Goal: Task Accomplishment & Management: Complete application form

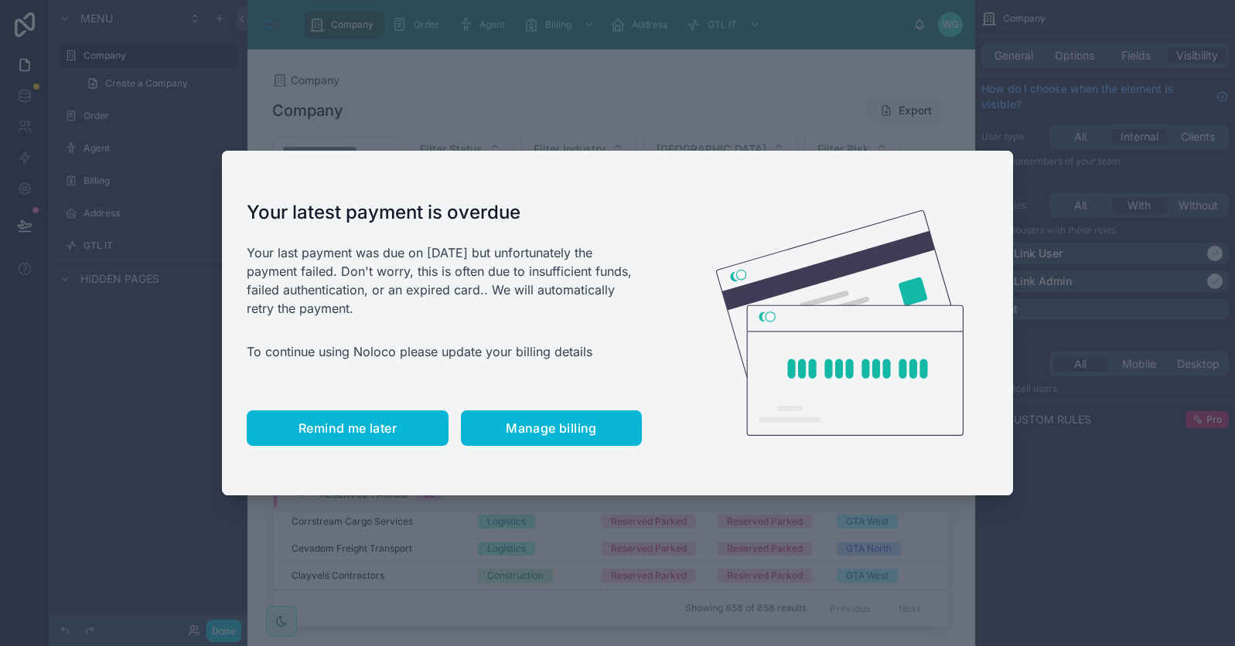
click at [351, 427] on span "Remind me later" at bounding box center [347, 428] width 98 height 15
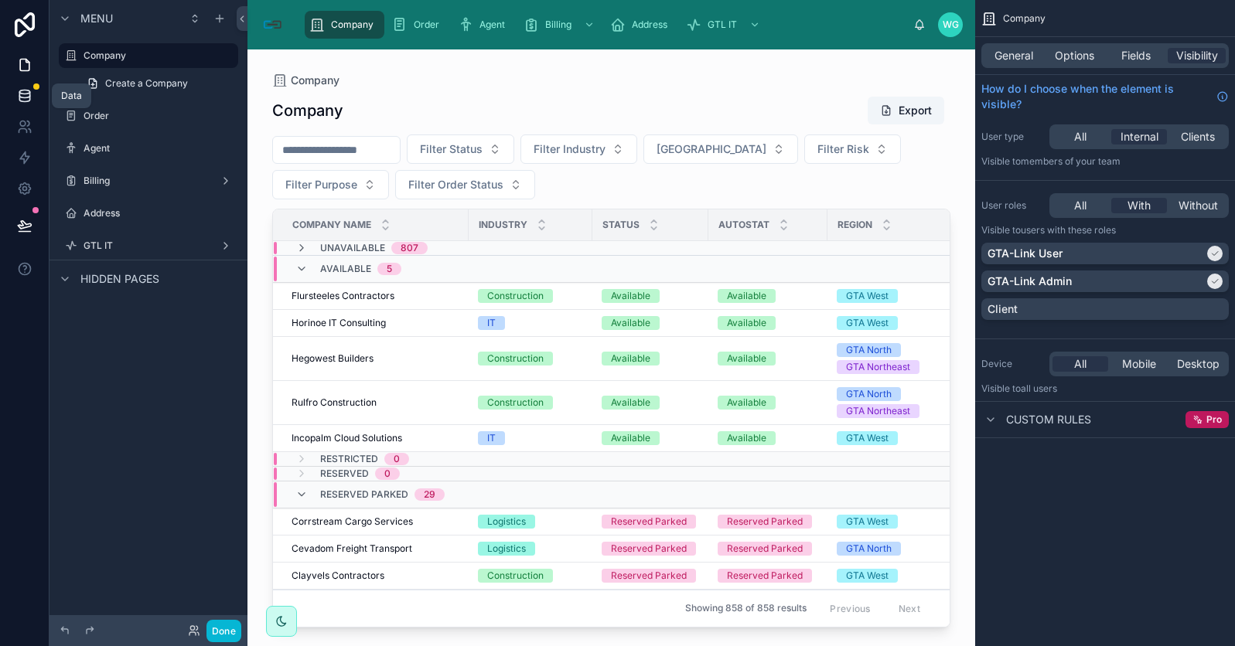
click at [20, 100] on icon at bounding box center [24, 95] width 15 height 15
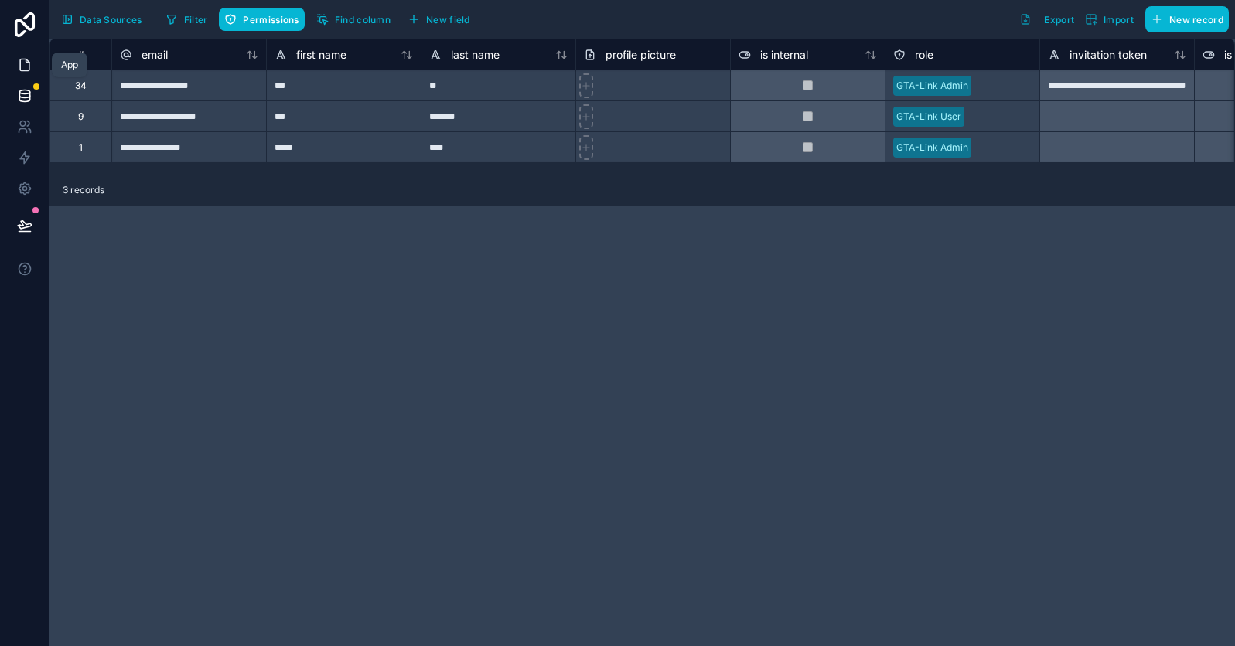
click at [17, 62] on icon at bounding box center [24, 64] width 15 height 15
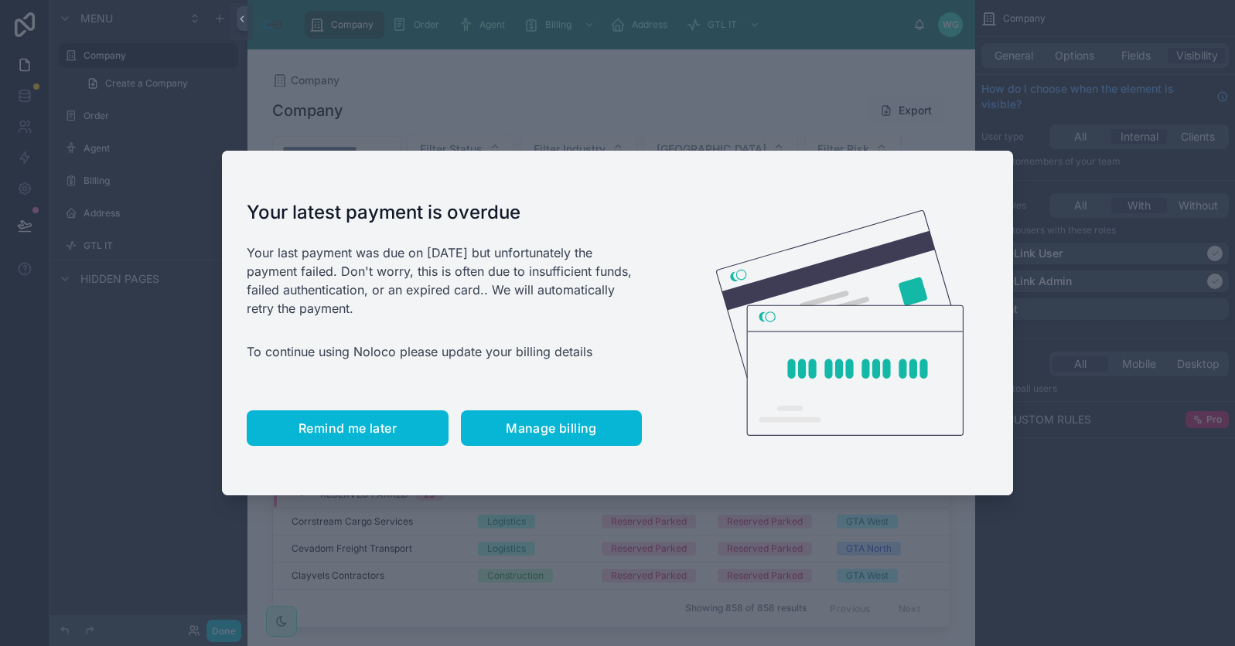
click at [373, 435] on span "Remind me later" at bounding box center [347, 428] width 98 height 15
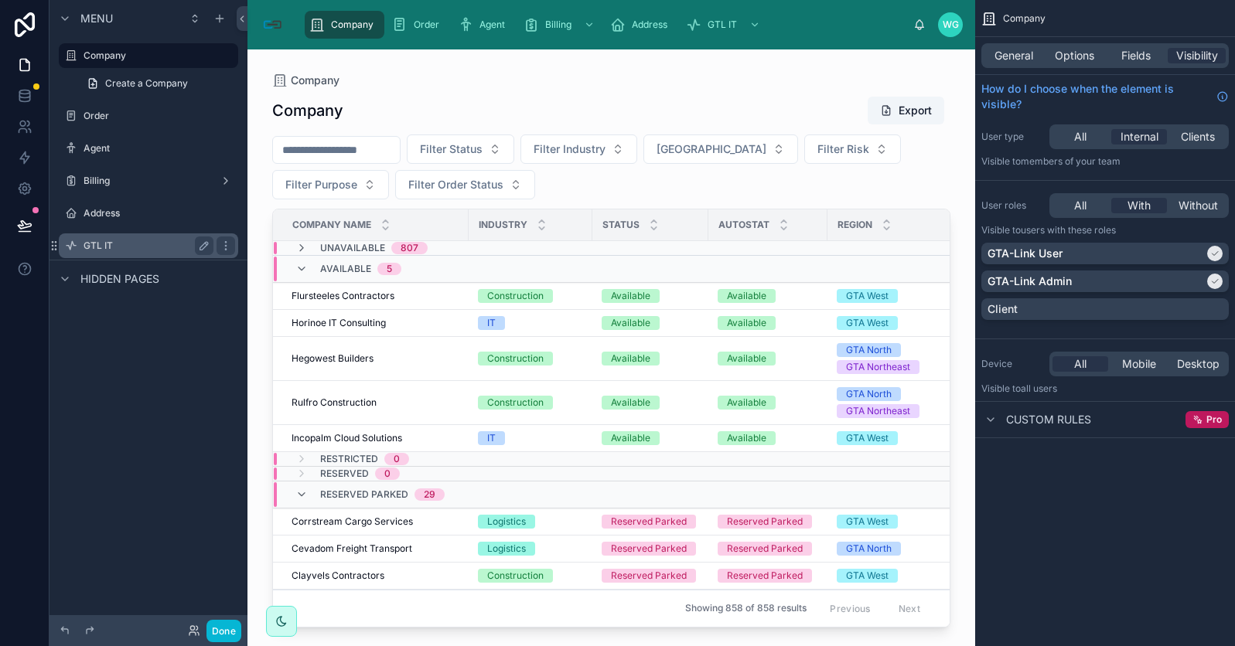
click at [114, 246] on label "GTL IT" at bounding box center [146, 246] width 124 height 12
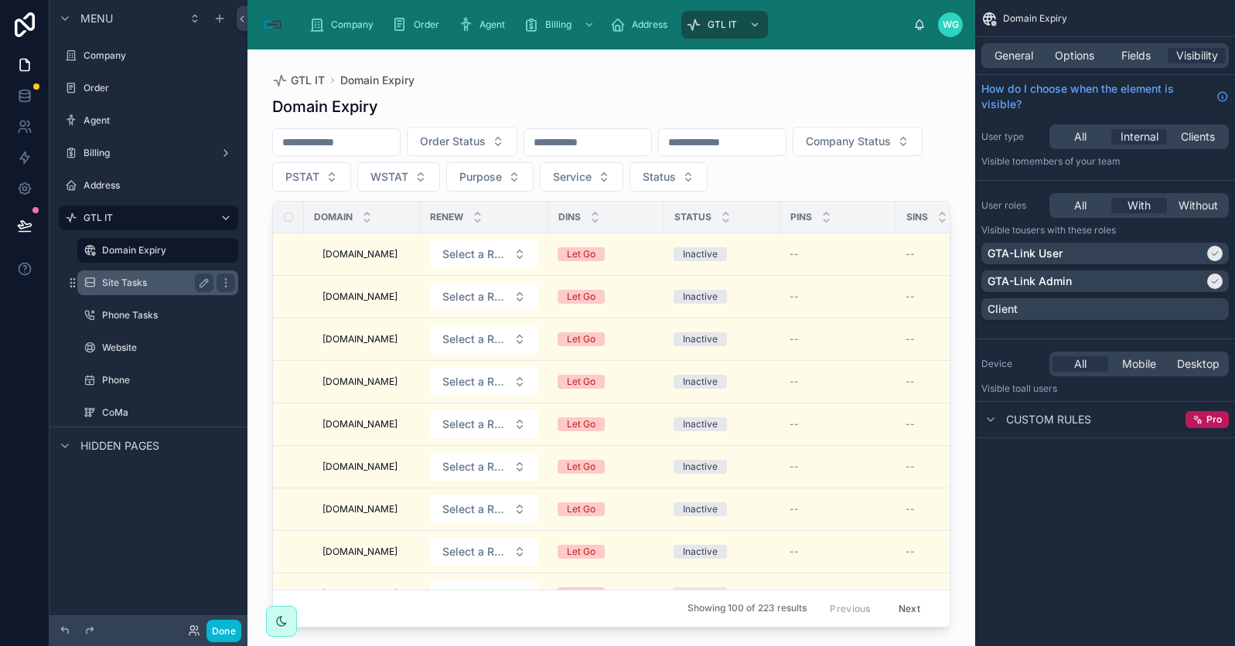
click at [131, 277] on label "Site Tasks" at bounding box center [154, 283] width 105 height 12
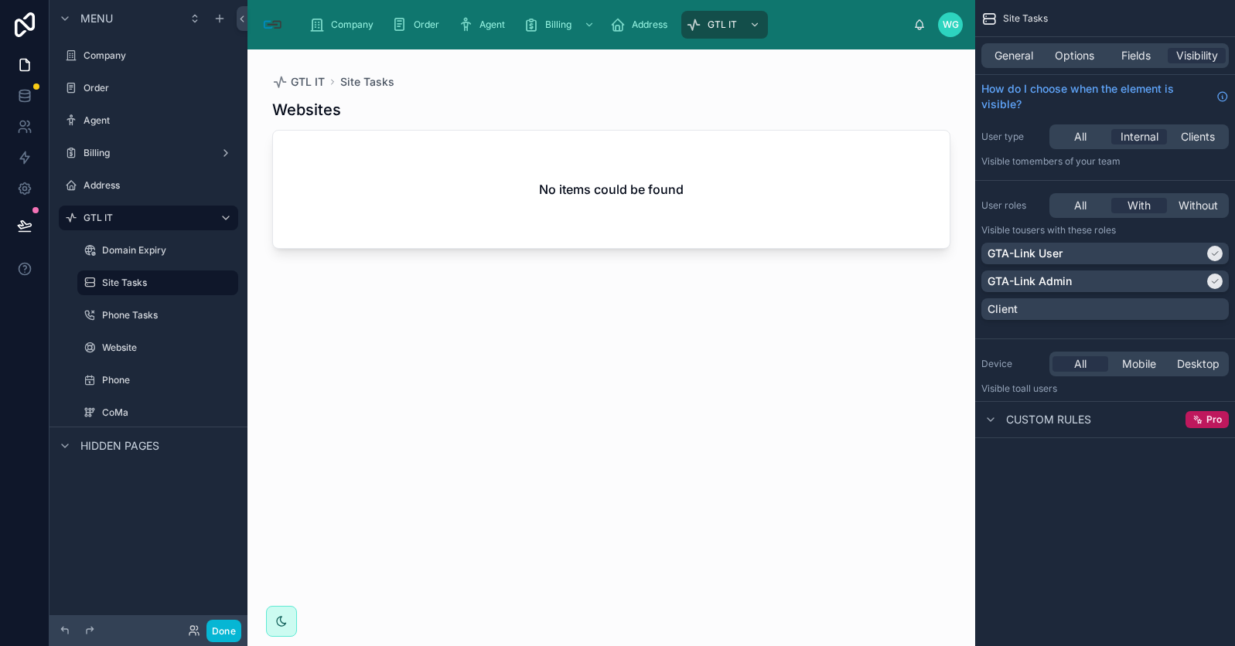
click at [160, 444] on div "Hidden pages" at bounding box center [148, 445] width 198 height 37
click at [156, 447] on span "Hidden pages" at bounding box center [119, 445] width 79 height 15
click at [22, 133] on icon at bounding box center [24, 126] width 15 height 15
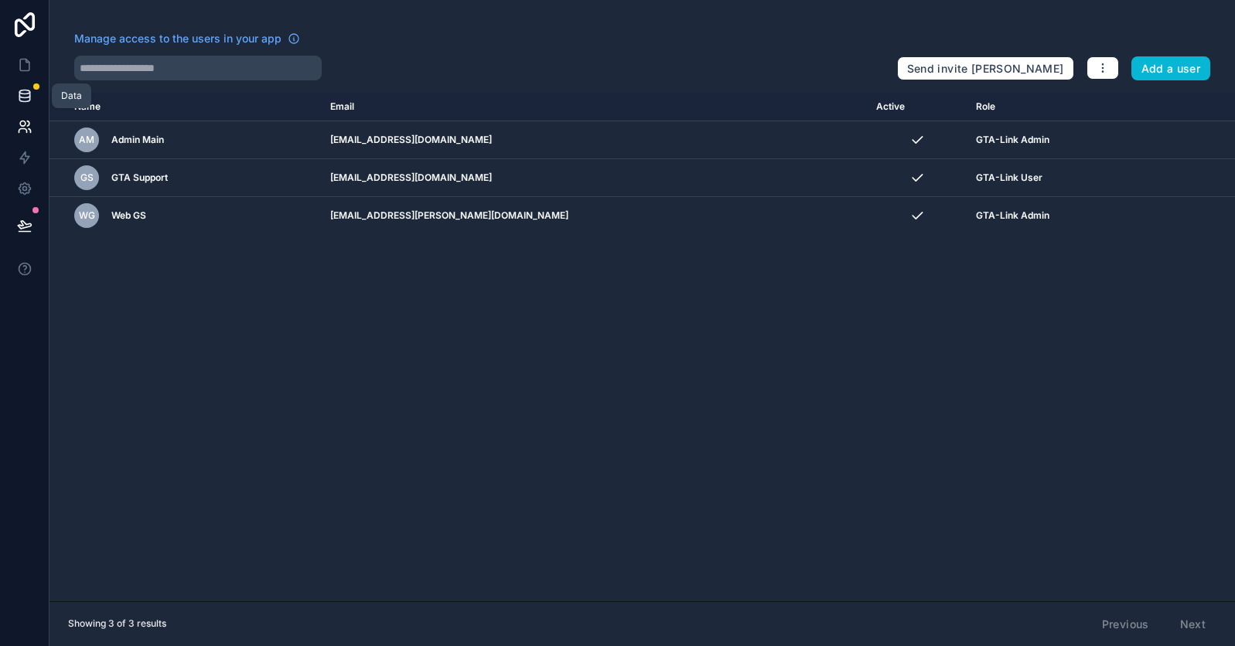
click at [24, 111] on link at bounding box center [24, 95] width 49 height 31
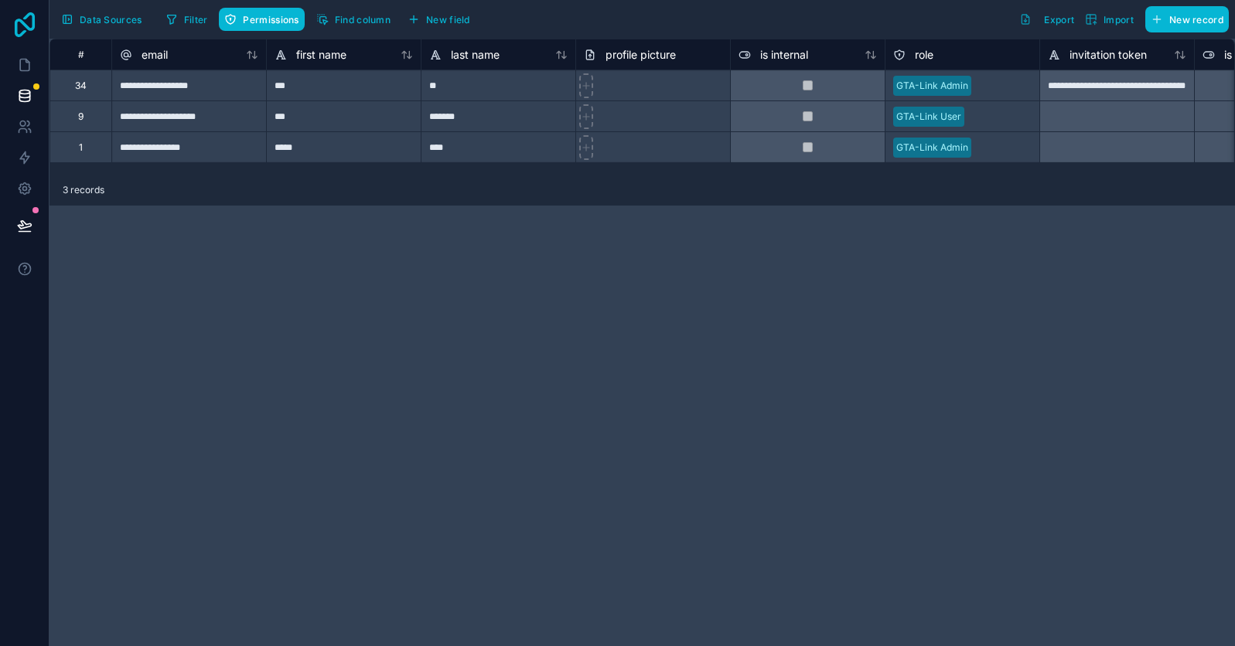
click at [19, 17] on icon at bounding box center [24, 24] width 31 height 25
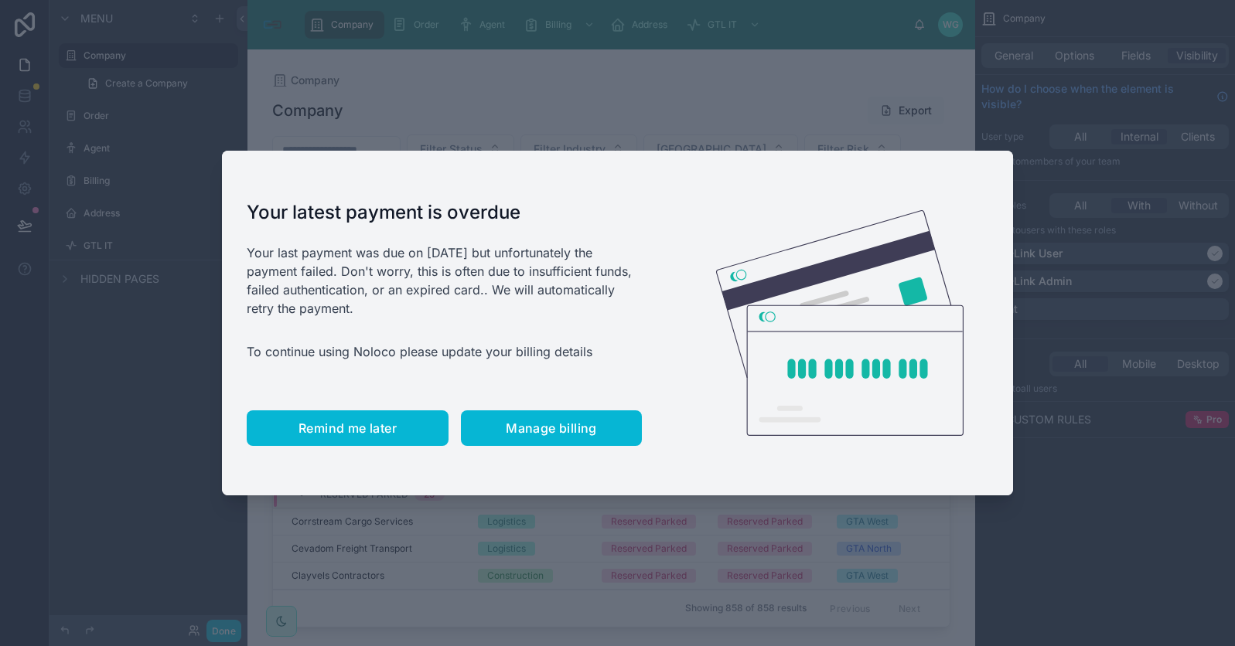
click at [364, 428] on span "Remind me later" at bounding box center [347, 428] width 98 height 15
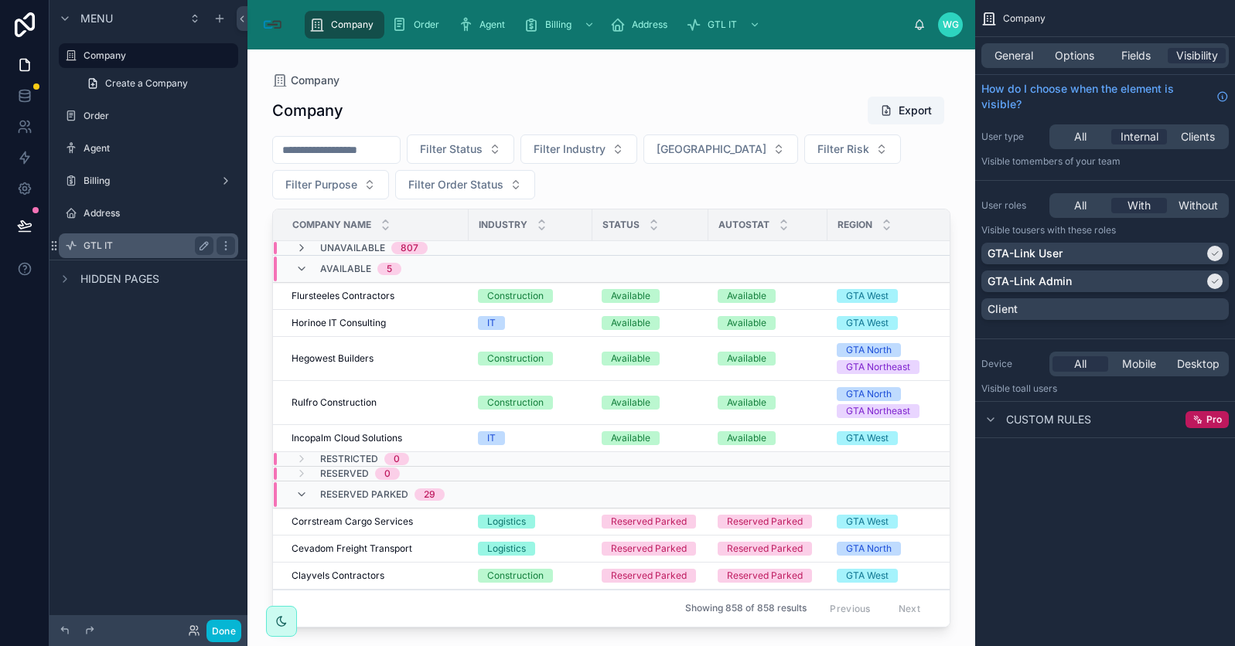
click at [81, 244] on div "GTL IT" at bounding box center [148, 246] width 173 height 25
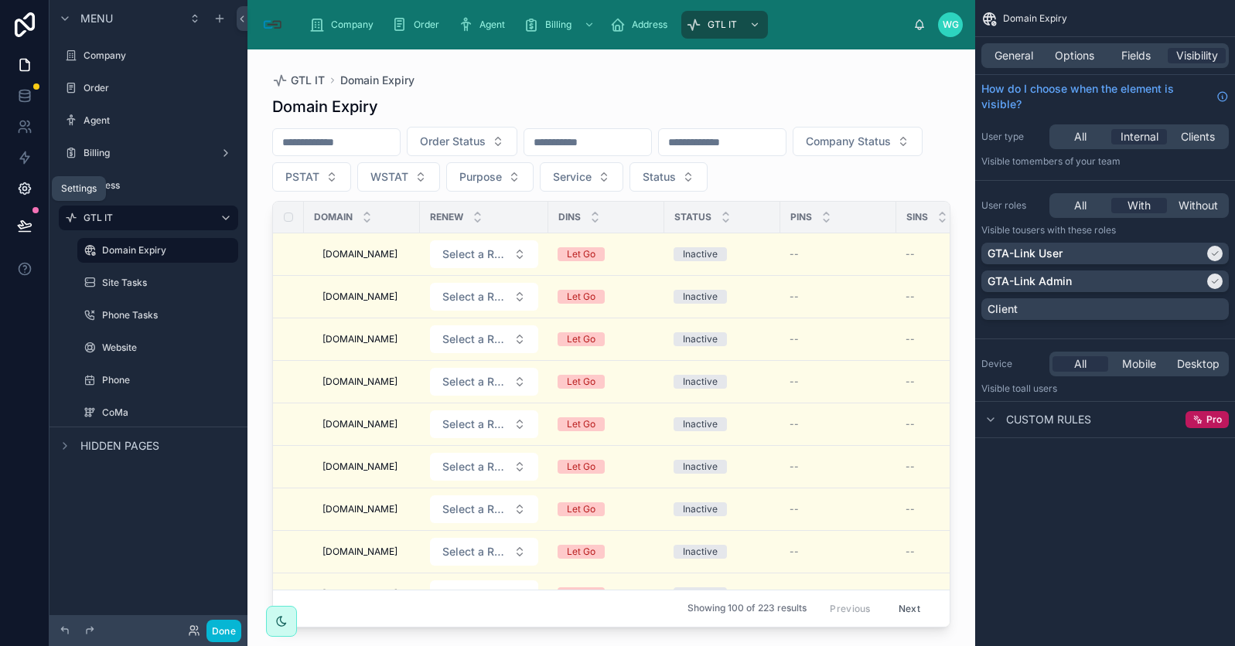
click at [26, 196] on link at bounding box center [24, 188] width 49 height 31
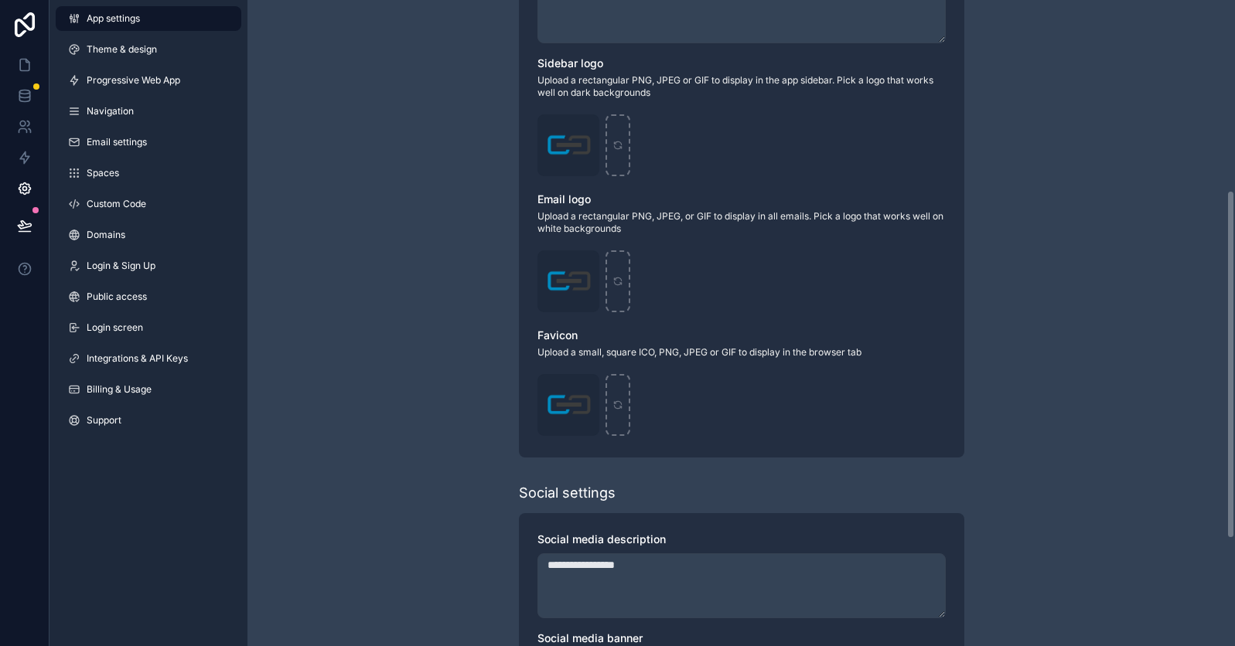
scroll to position [551, 0]
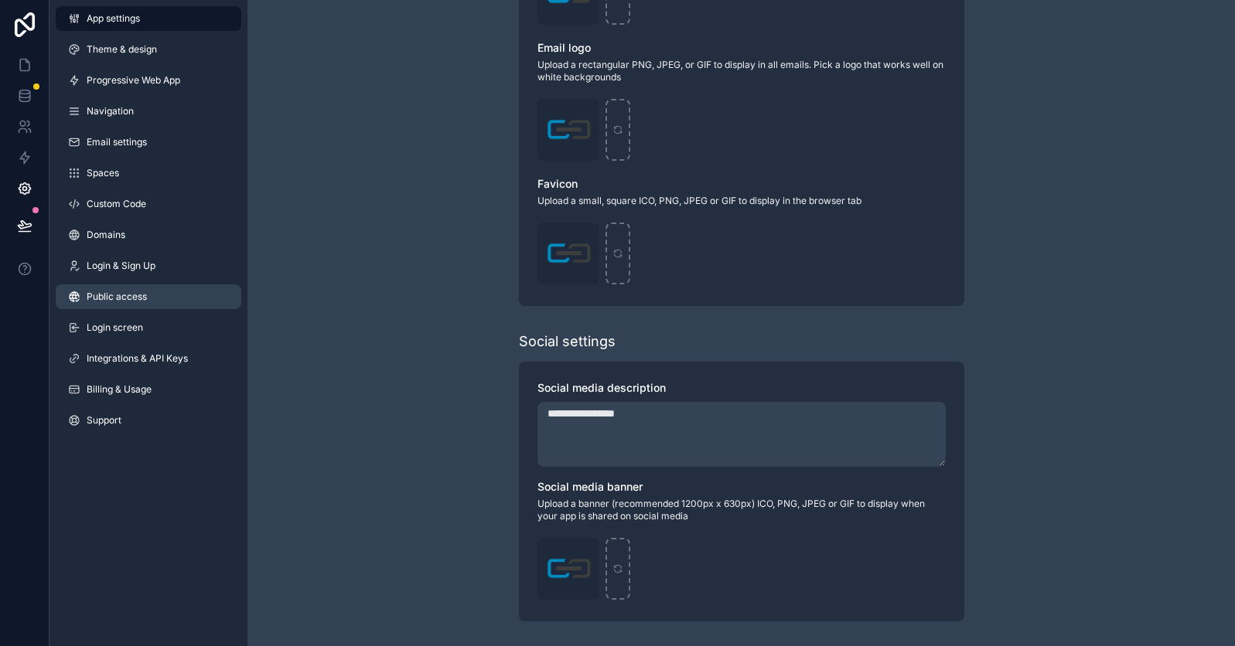
click at [134, 302] on span "Public access" at bounding box center [117, 297] width 60 height 12
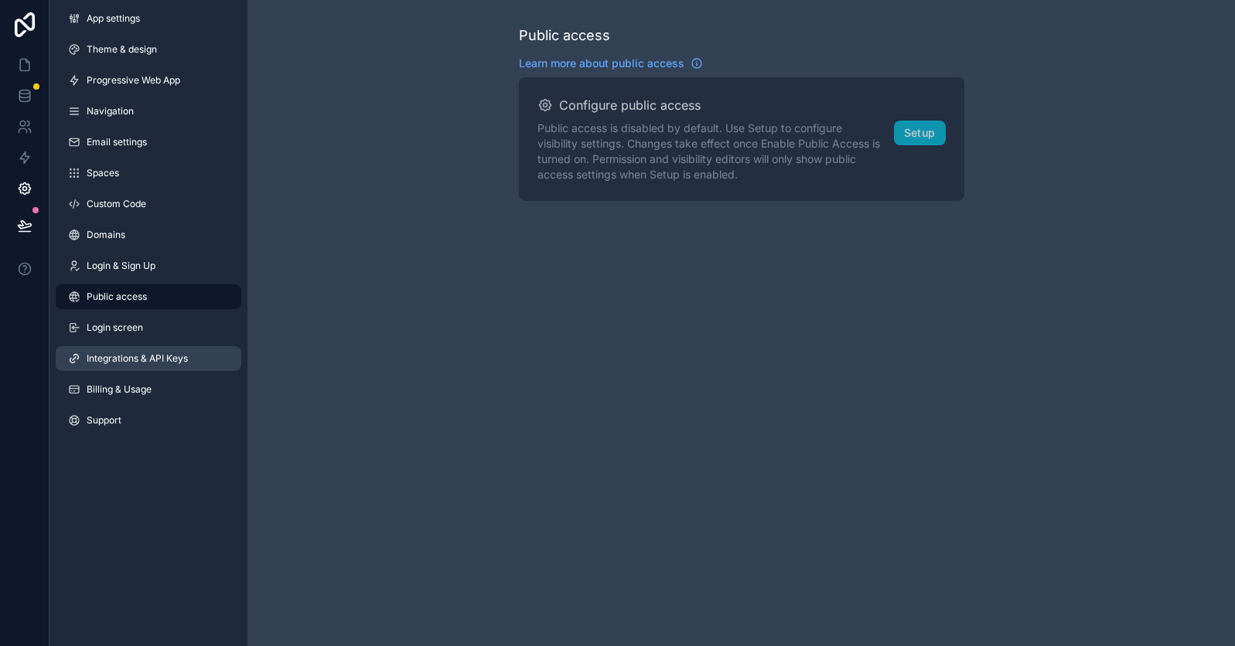
click at [199, 356] on link "Integrations & API Keys" at bounding box center [149, 358] width 186 height 25
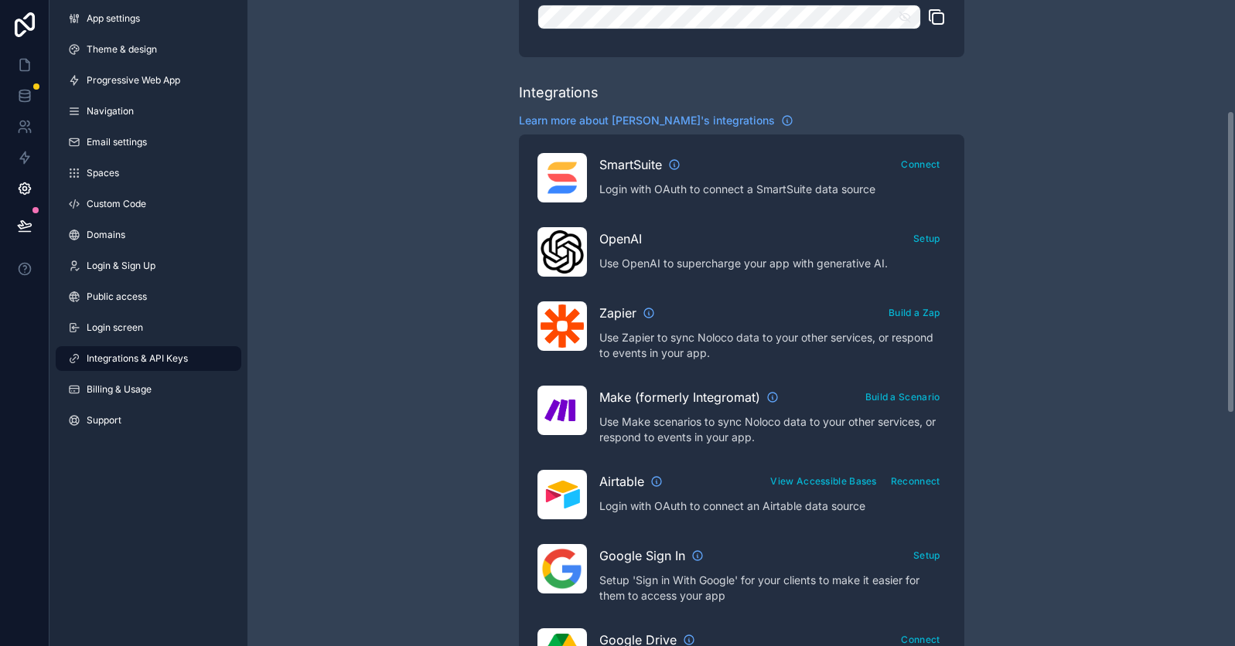
scroll to position [309, 0]
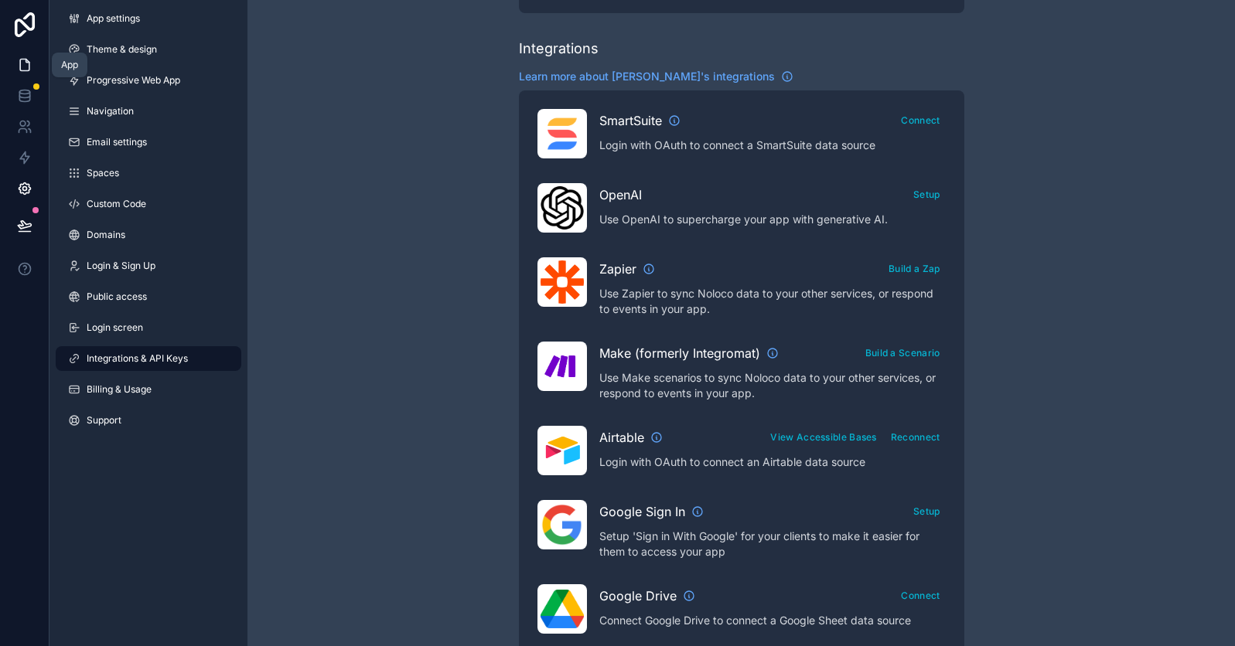
click at [28, 58] on icon at bounding box center [24, 64] width 15 height 15
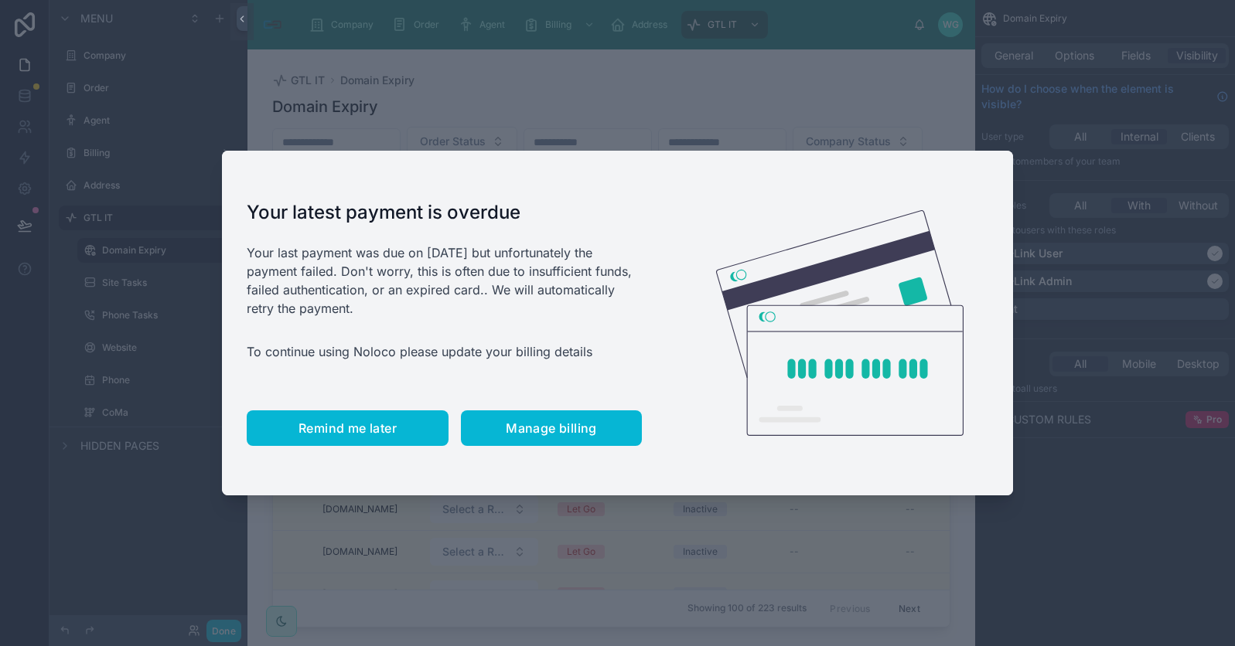
click at [360, 429] on span "Remind me later" at bounding box center [347, 428] width 98 height 15
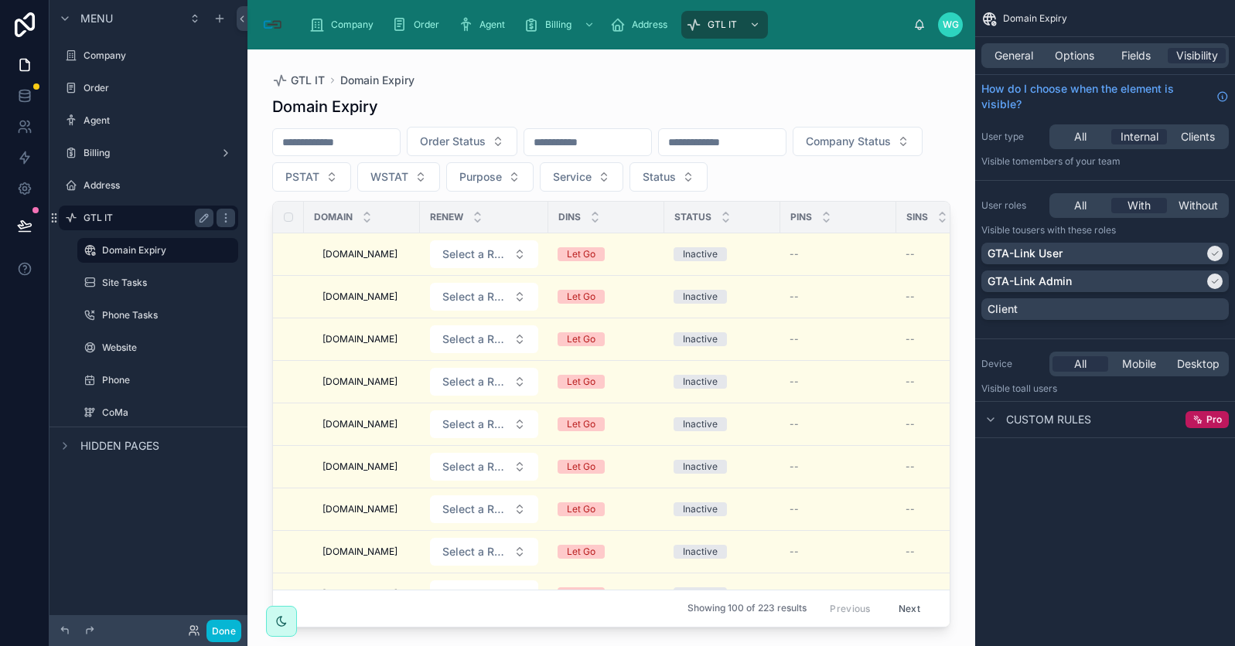
click at [98, 217] on label "GTL IT" at bounding box center [146, 218] width 124 height 12
click at [742, 22] on div "GTL IT" at bounding box center [722, 24] width 73 height 25
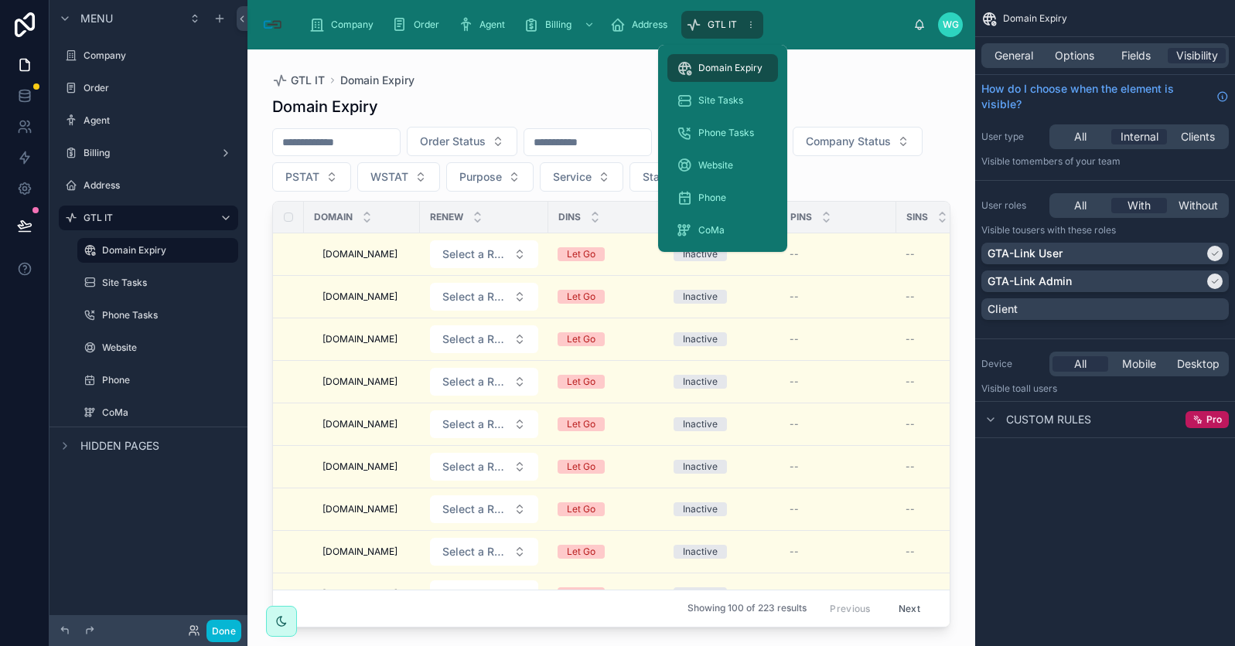
click at [742, 22] on div "GTL IT" at bounding box center [722, 24] width 73 height 25
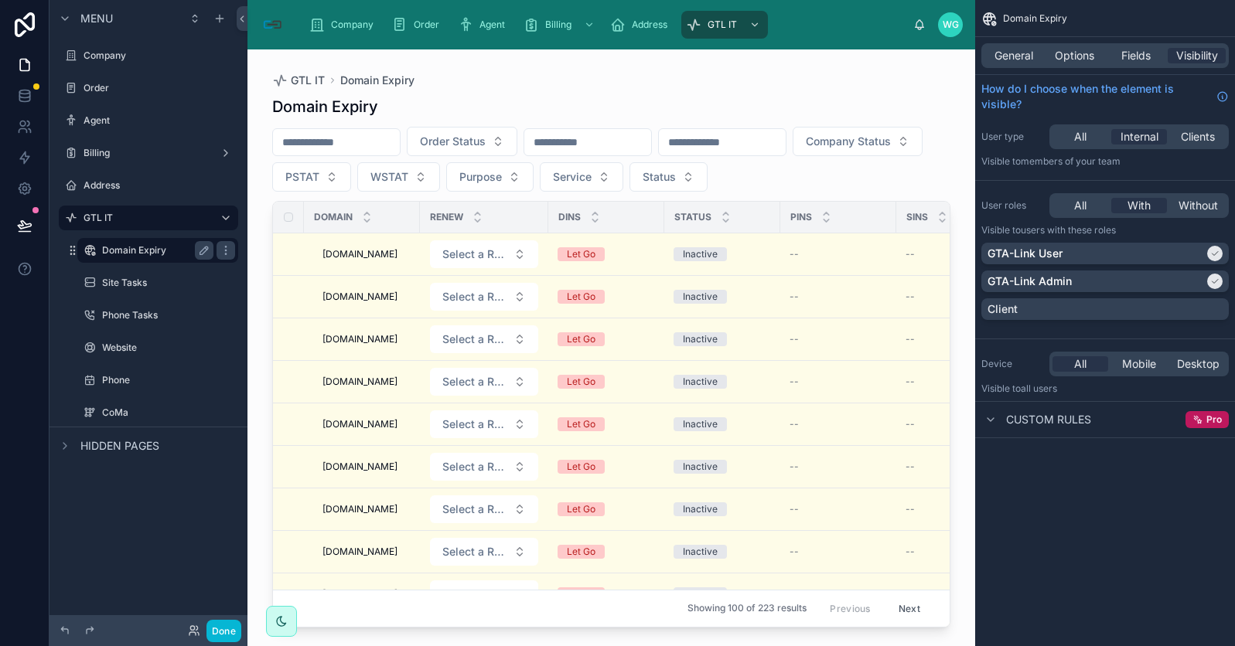
click at [134, 252] on label "Domain Expiry" at bounding box center [154, 250] width 105 height 12
click at [114, 127] on div "Agent" at bounding box center [149, 120] width 130 height 19
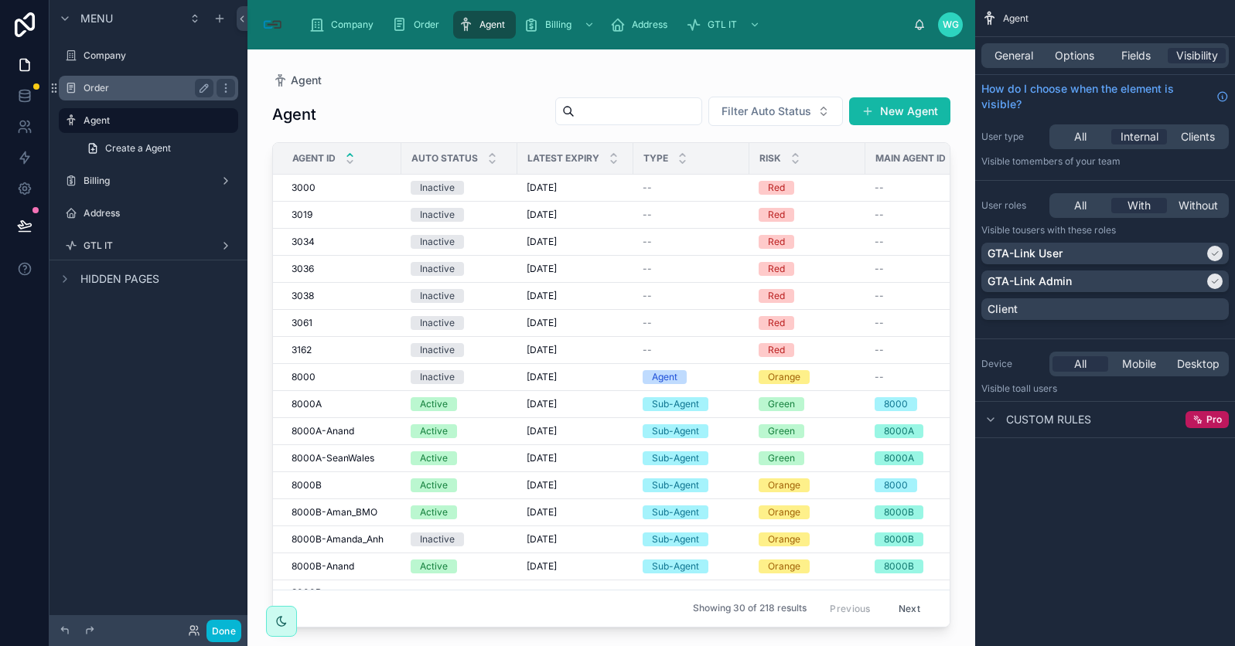
click at [152, 95] on div "Order" at bounding box center [149, 88] width 130 height 19
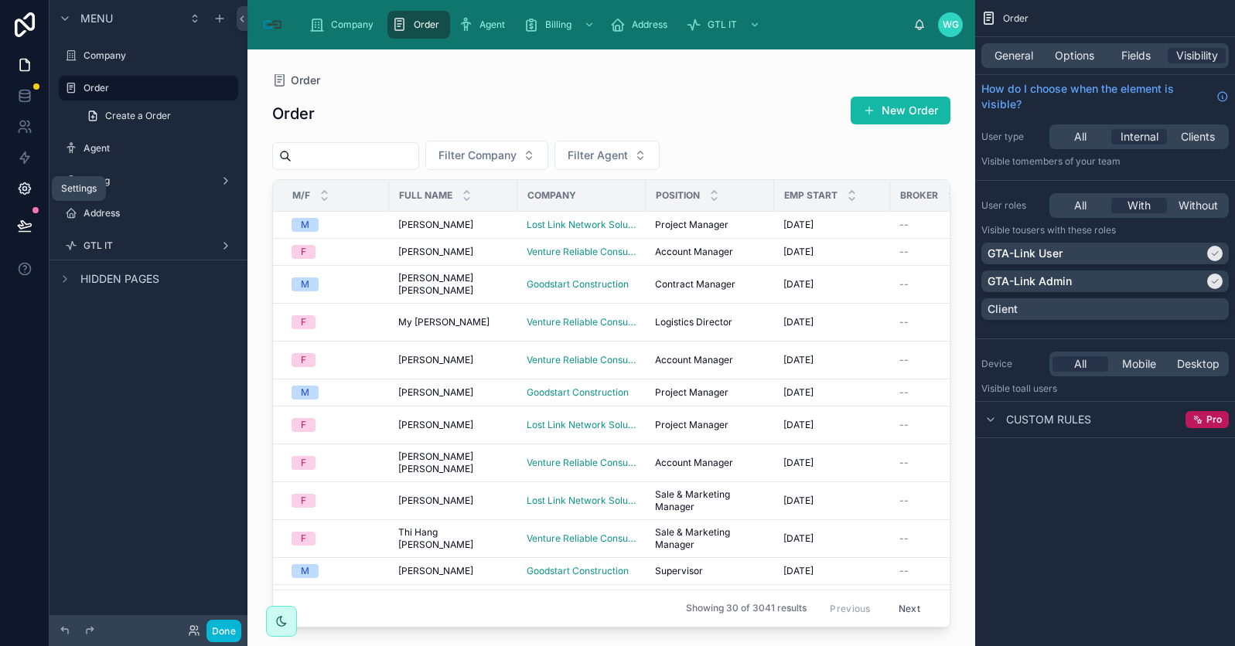
click at [19, 188] on icon at bounding box center [25, 189] width 12 height 12
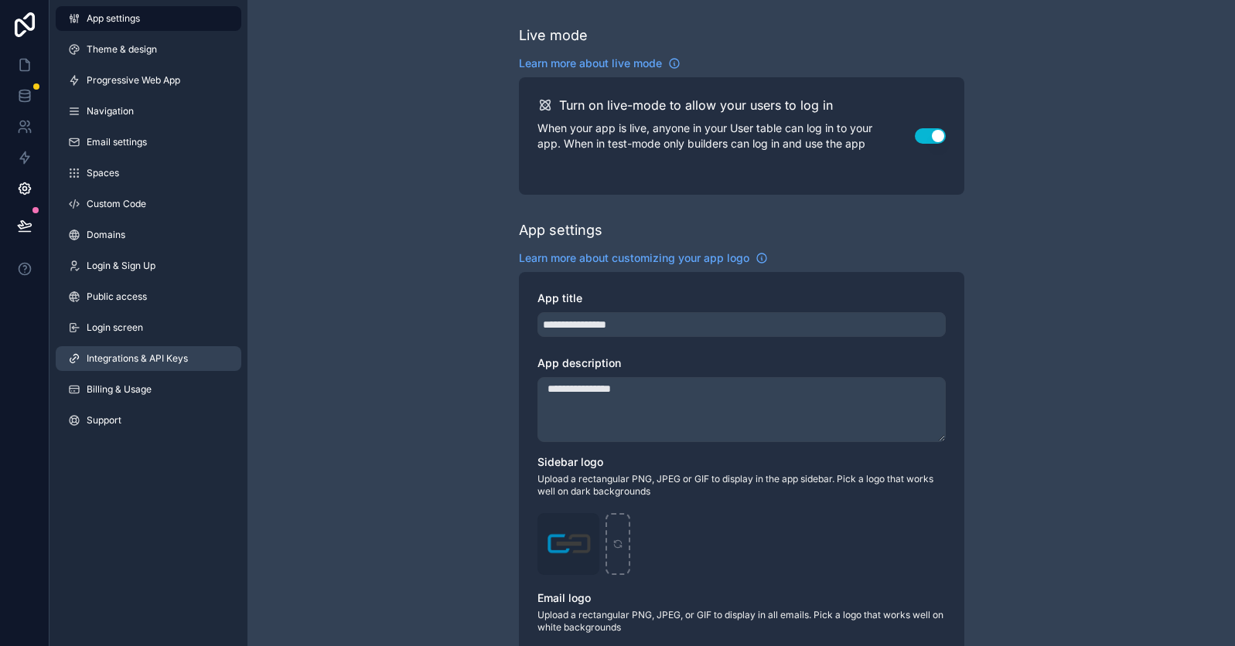
click at [158, 365] on link "Integrations & API Keys" at bounding box center [149, 358] width 186 height 25
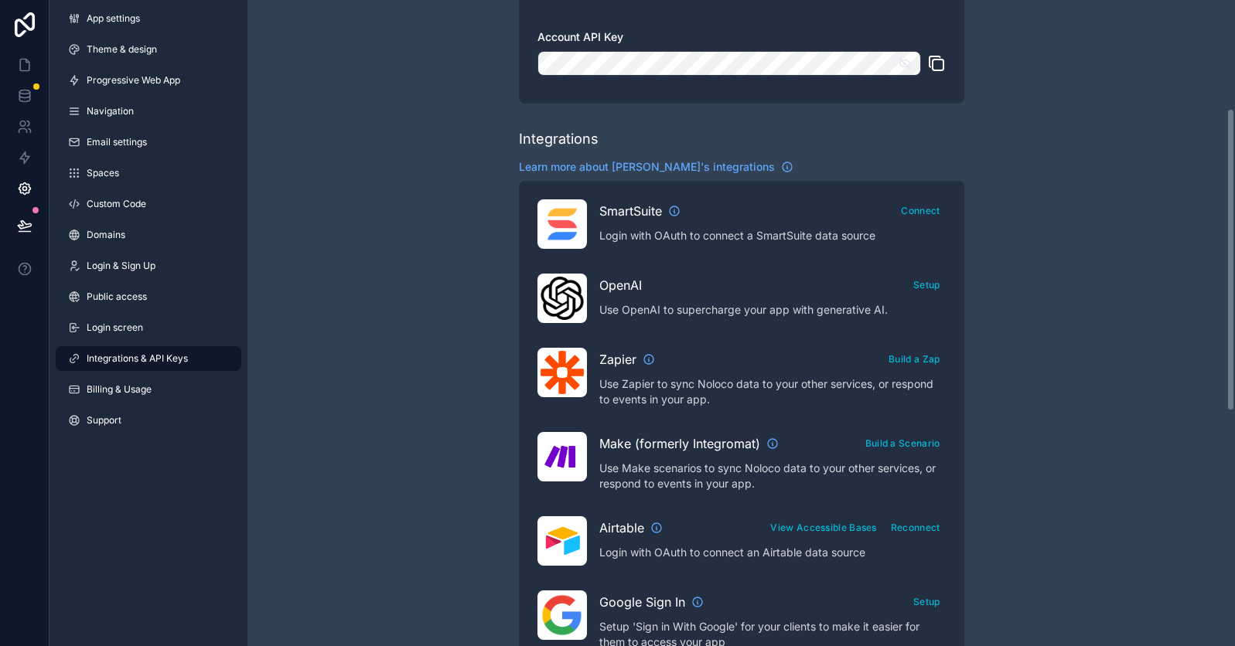
scroll to position [232, 0]
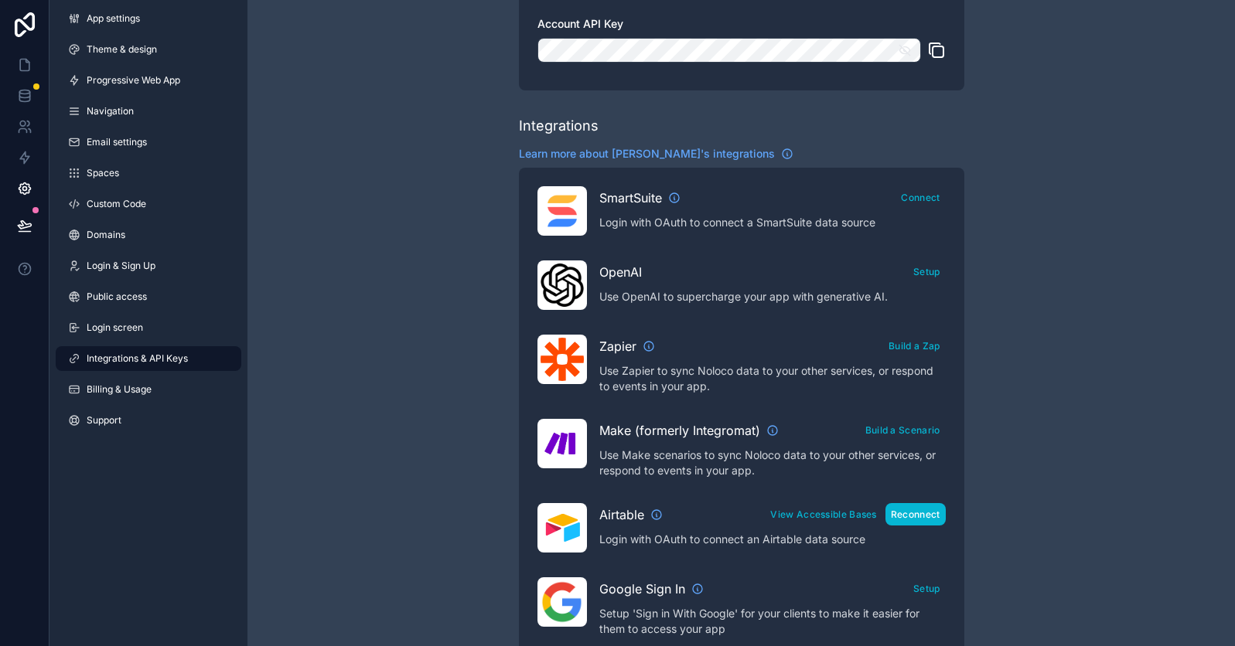
click at [926, 517] on button "Reconnect" at bounding box center [915, 514] width 60 height 22
click at [407, 327] on div "Integrations & API Keys Learn more about your API keys Your API keys allow you …" at bounding box center [741, 457] width 988 height 1378
click at [33, 126] on link at bounding box center [24, 126] width 49 height 31
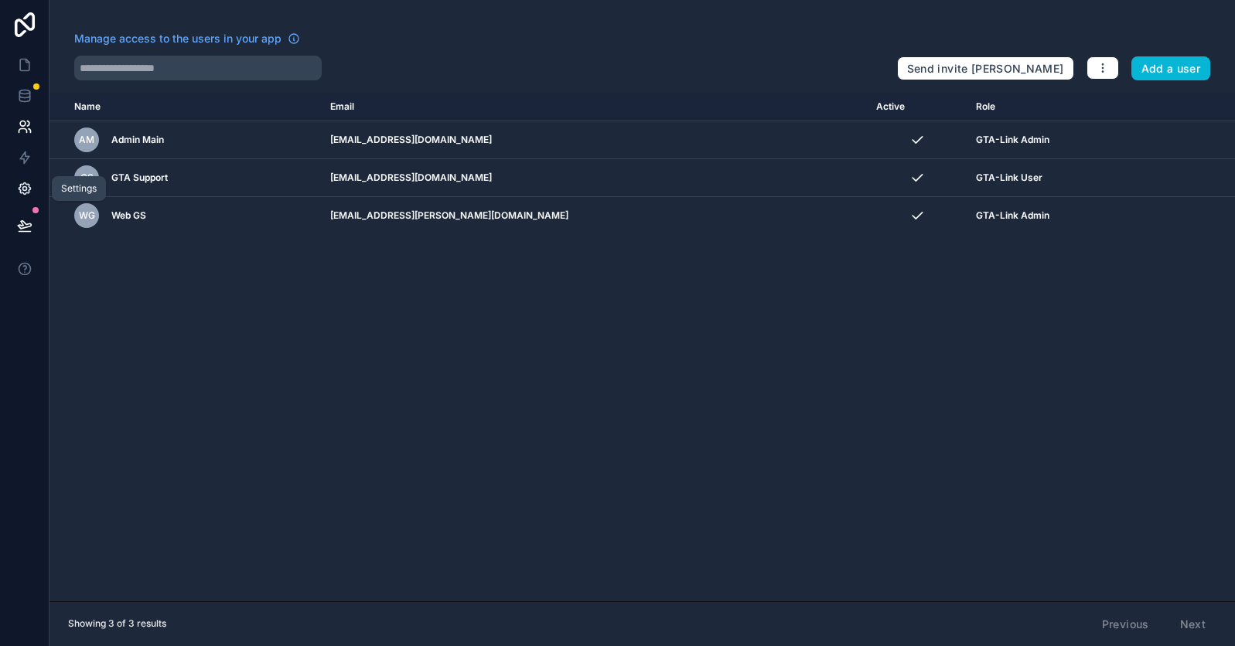
click at [28, 186] on icon at bounding box center [24, 188] width 15 height 15
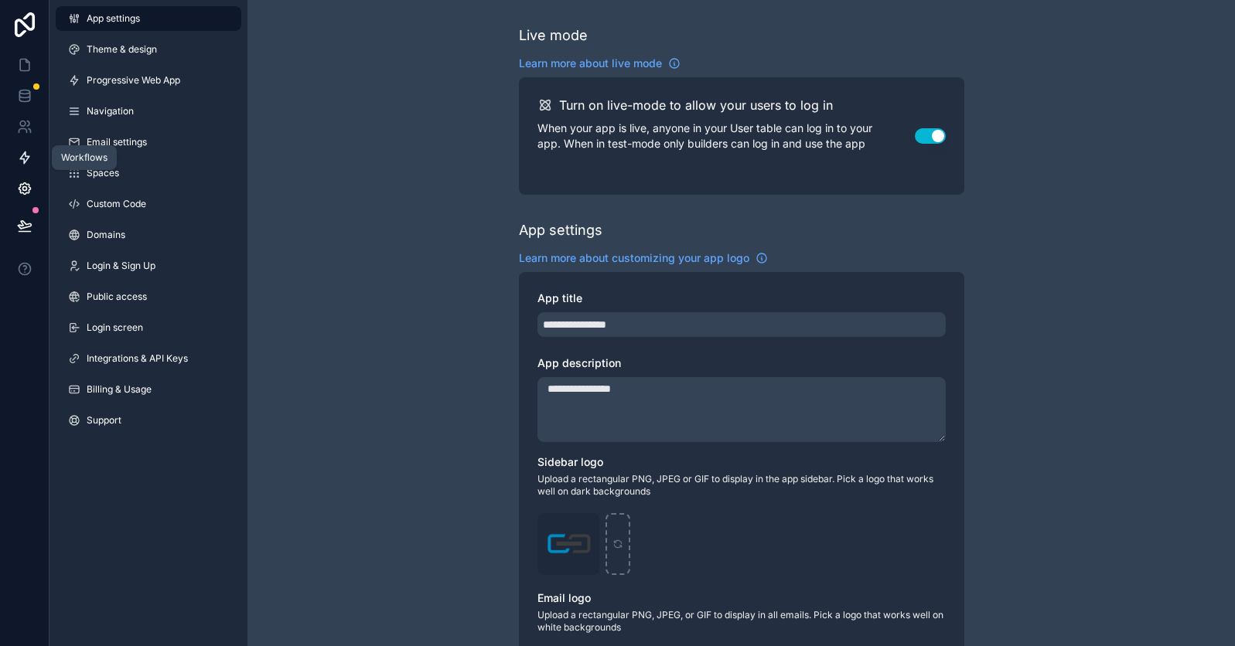
click at [16, 148] on link at bounding box center [24, 157] width 49 height 31
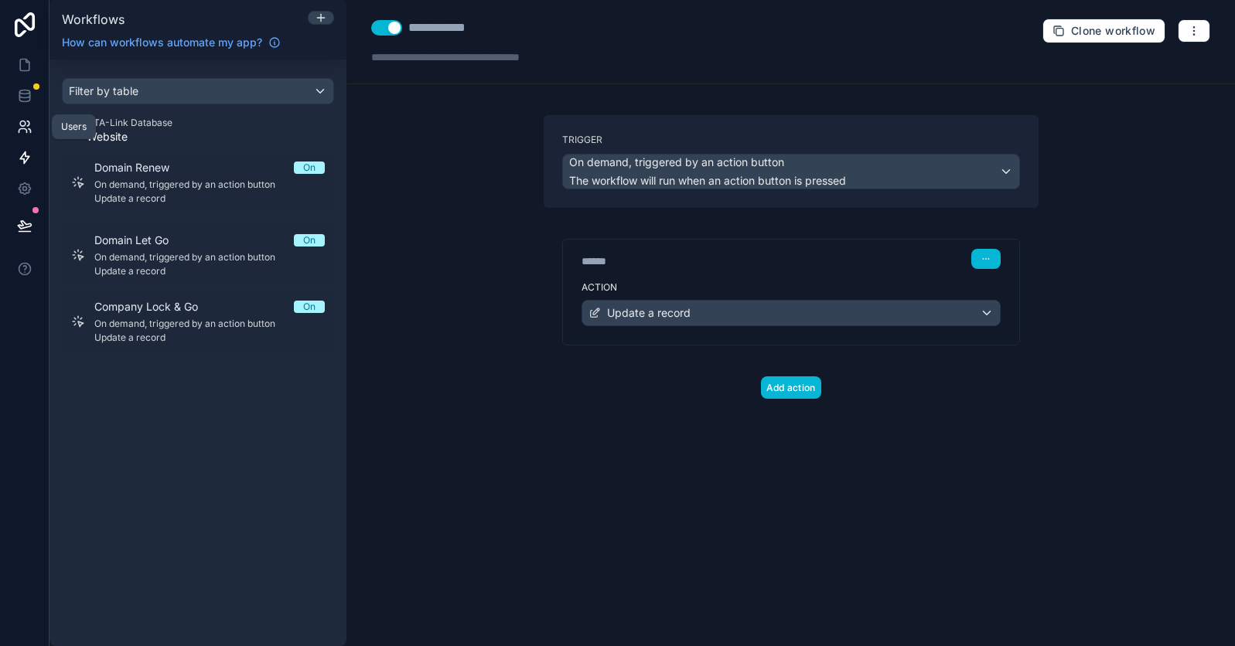
click at [22, 127] on icon at bounding box center [24, 126] width 15 height 15
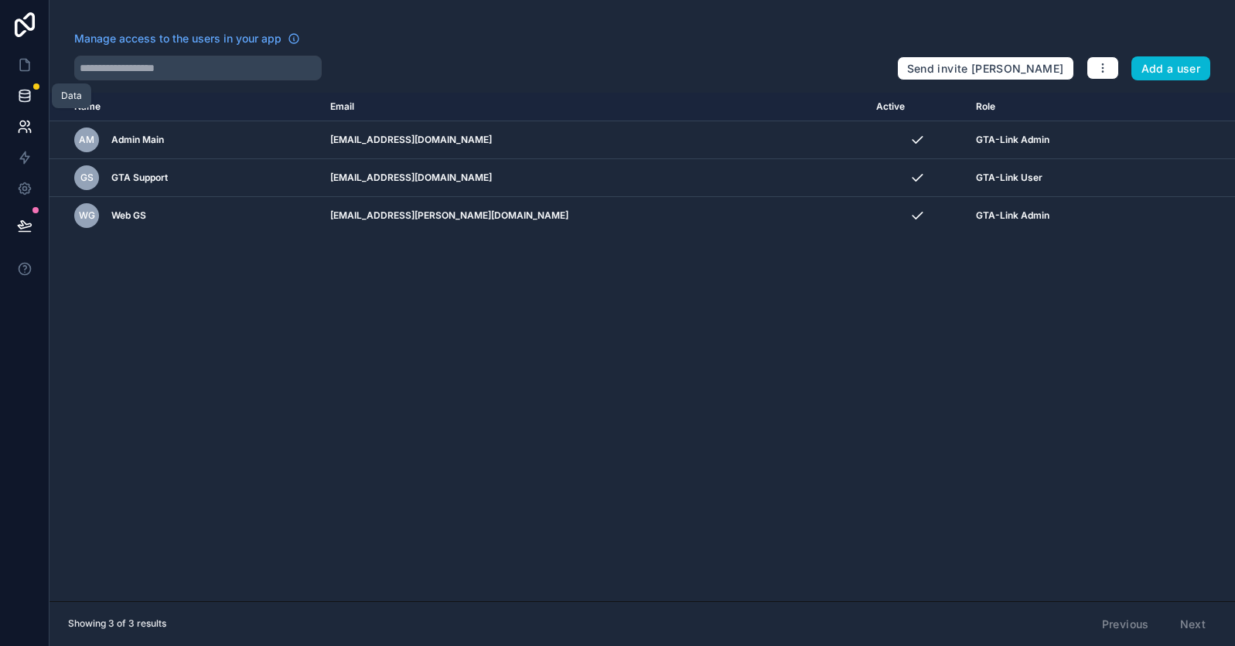
click at [31, 102] on icon at bounding box center [24, 95] width 15 height 15
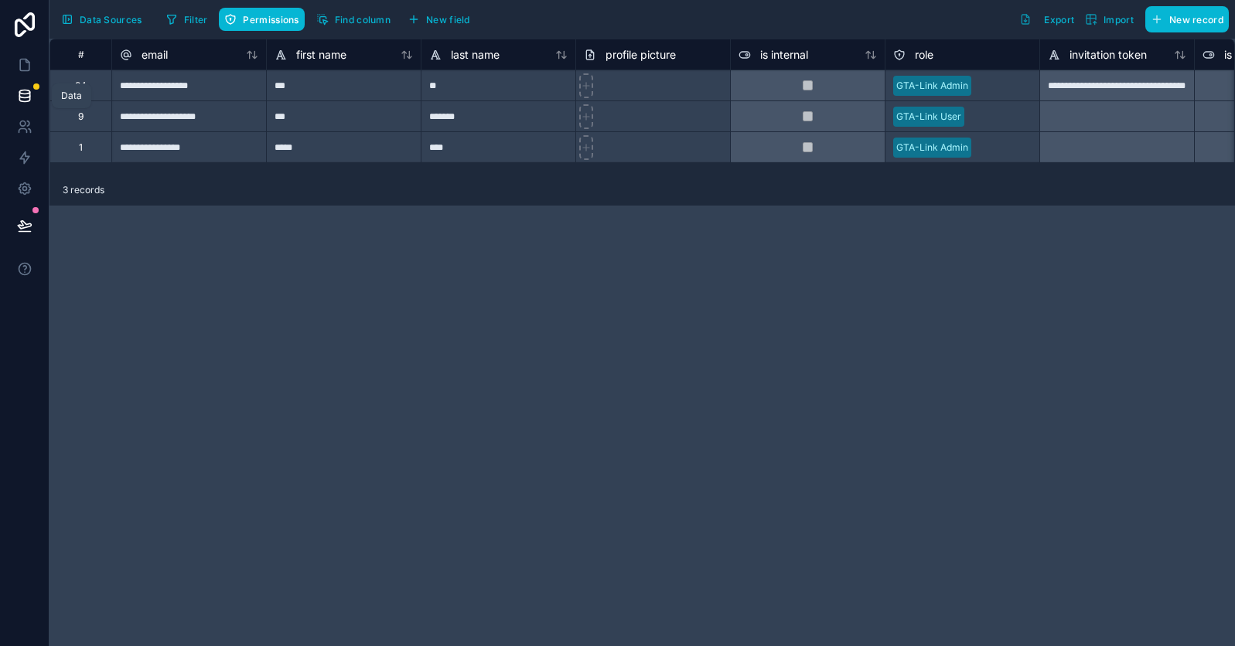
click at [26, 98] on icon at bounding box center [24, 95] width 10 height 6
click at [31, 69] on icon at bounding box center [24, 64] width 15 height 15
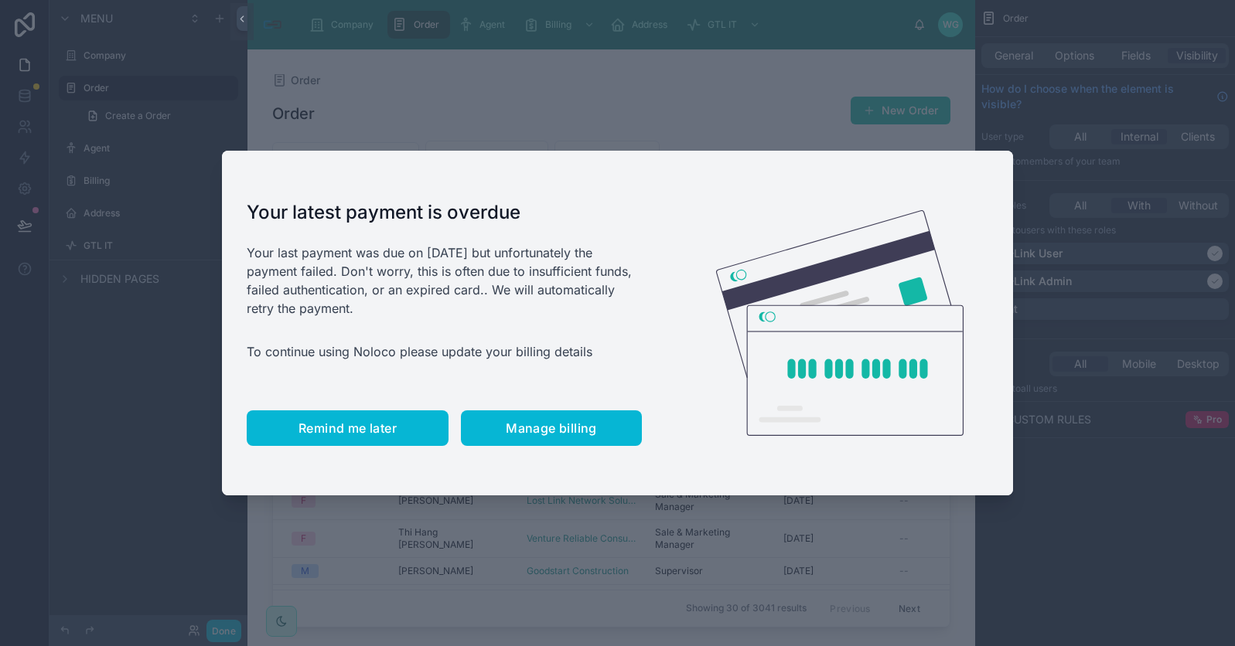
drag, startPoint x: 345, startPoint y: 408, endPoint x: 347, endPoint y: 429, distance: 21.0
click at [345, 409] on div "Your latest payment is overdue Your last payment was due on Aug 11, 2025 but un…" at bounding box center [444, 323] width 445 height 345
click at [348, 430] on span "Remind me later" at bounding box center [347, 428] width 98 height 15
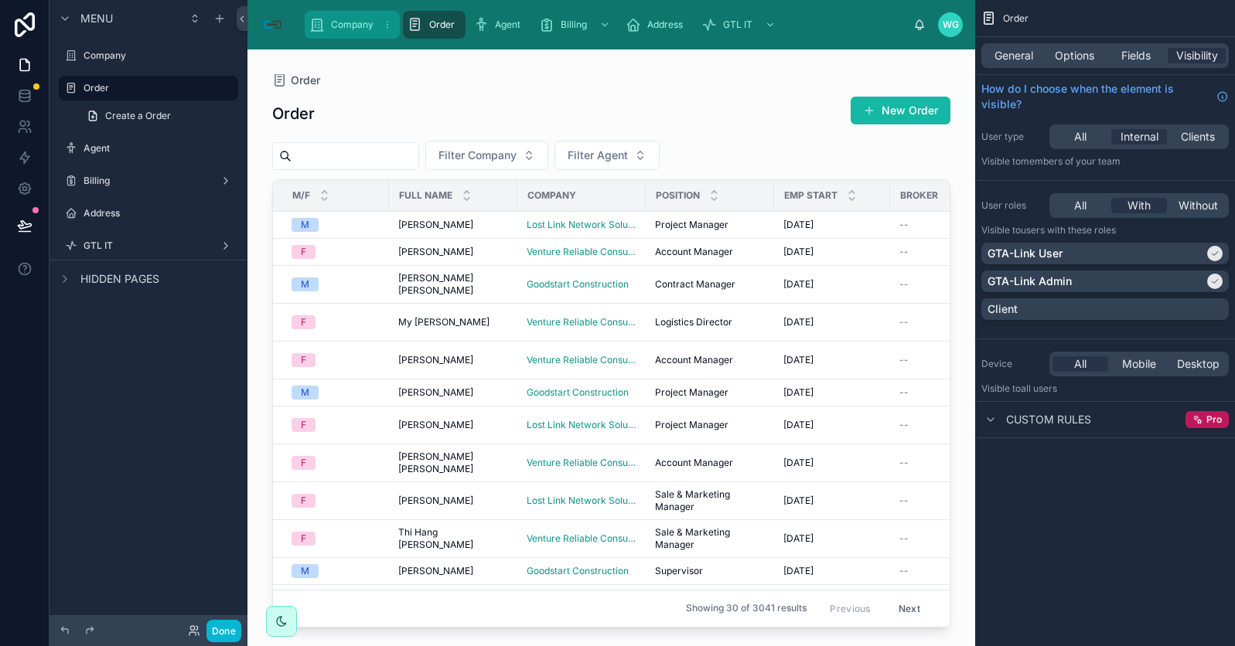
click at [360, 21] on span "Company" at bounding box center [352, 25] width 43 height 12
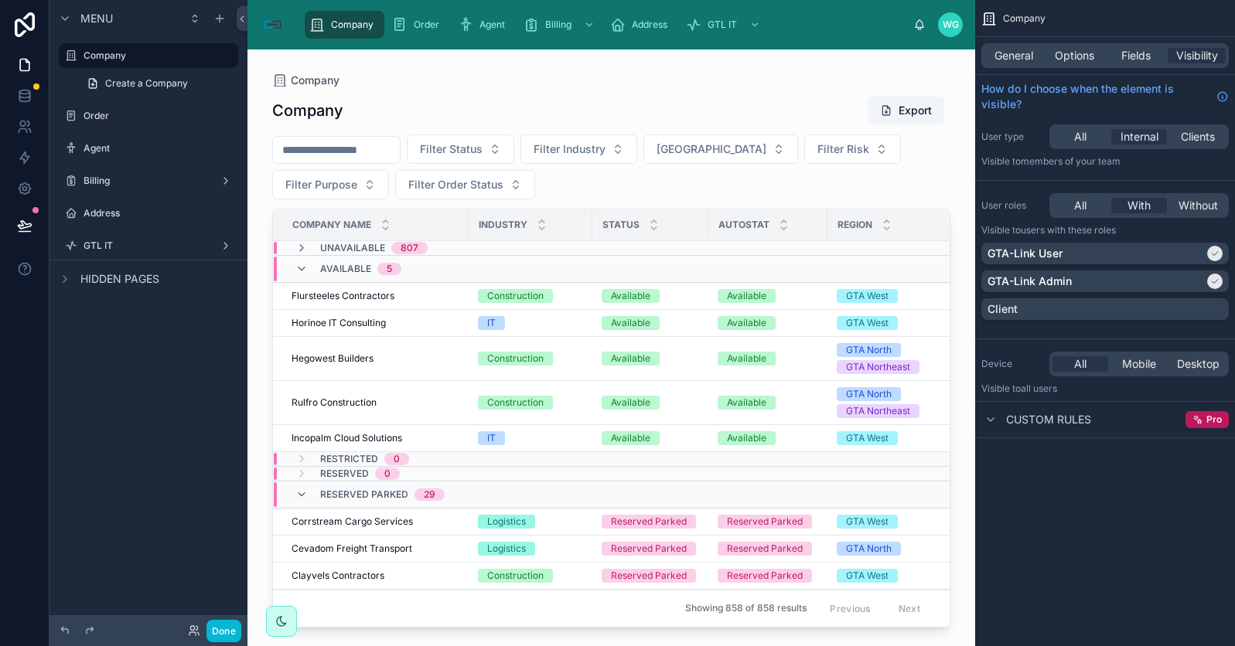
click at [269, 25] on img at bounding box center [272, 24] width 25 height 25
click at [60, 275] on icon "scrollable content" at bounding box center [65, 279] width 12 height 12
click at [63, 277] on icon "scrollable content" at bounding box center [65, 279] width 12 height 12
click at [221, 626] on button "Done" at bounding box center [223, 631] width 35 height 22
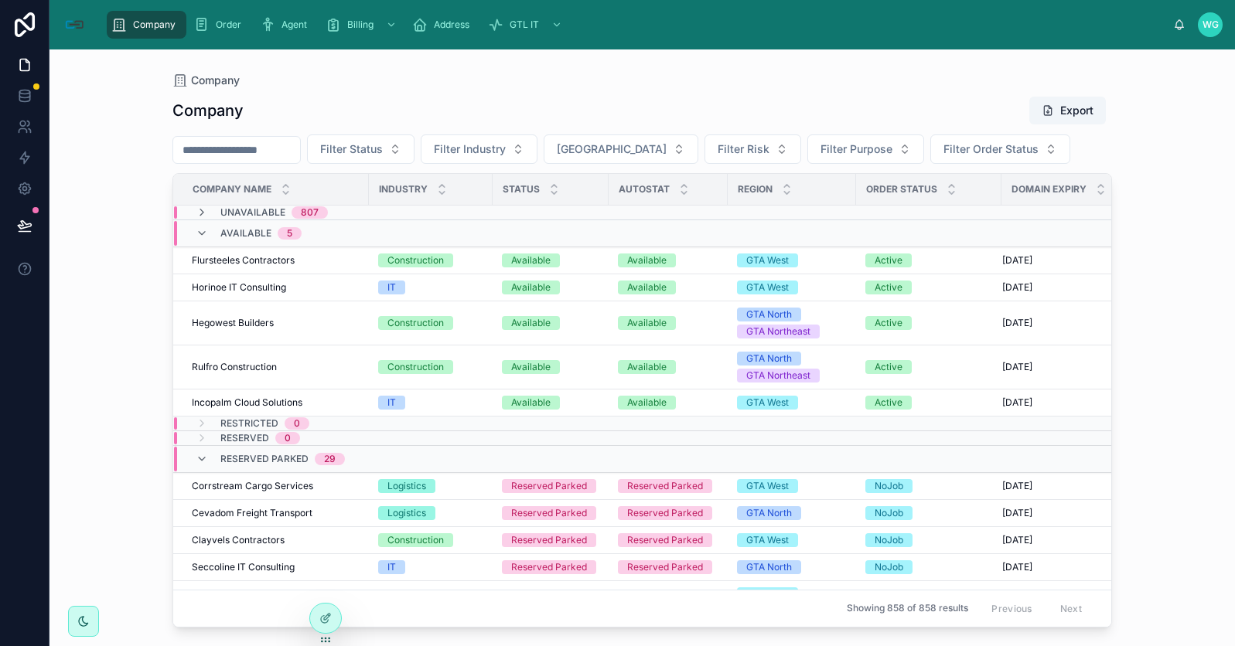
click at [76, 19] on img at bounding box center [74, 24] width 25 height 25
click at [22, 31] on icon at bounding box center [24, 24] width 31 height 25
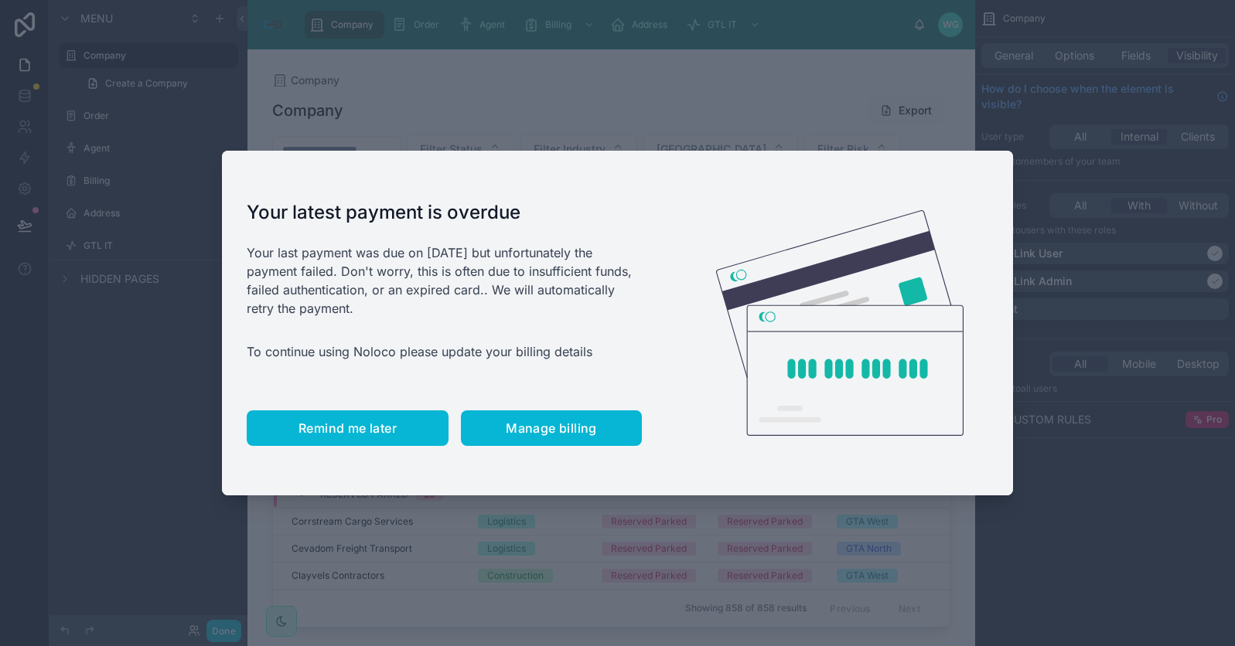
click at [336, 428] on span "Remind me later" at bounding box center [347, 428] width 98 height 15
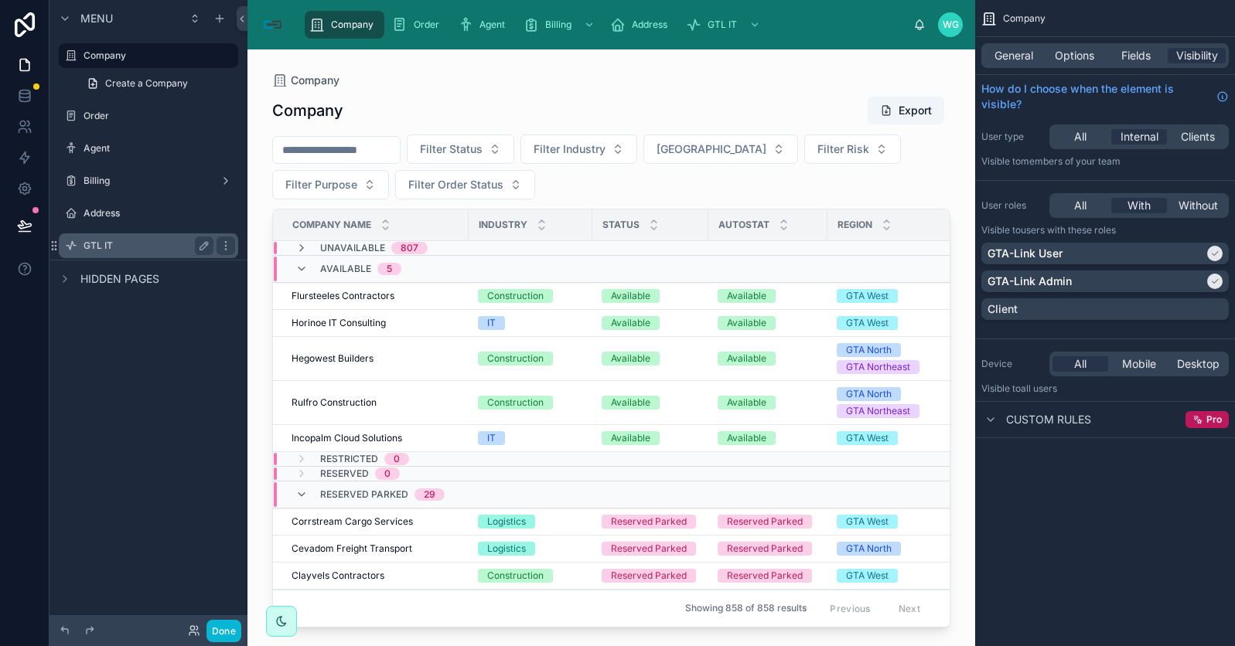
click at [89, 241] on label "GTL IT" at bounding box center [146, 246] width 124 height 12
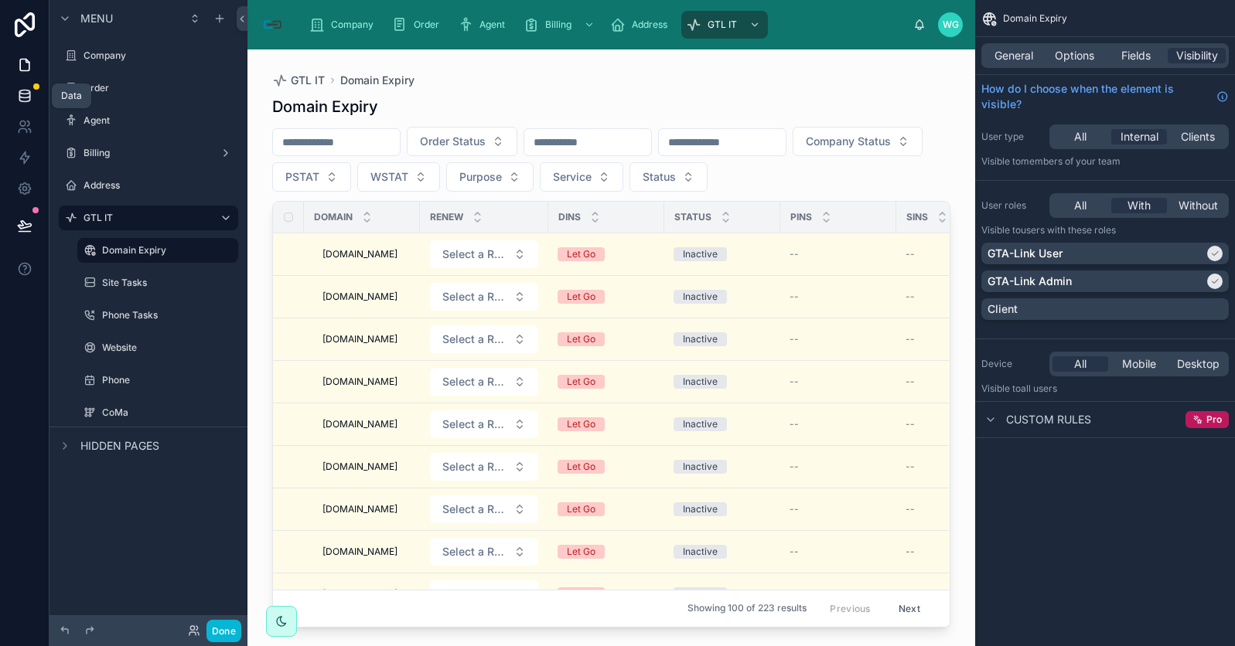
click at [28, 92] on icon at bounding box center [24, 95] width 15 height 15
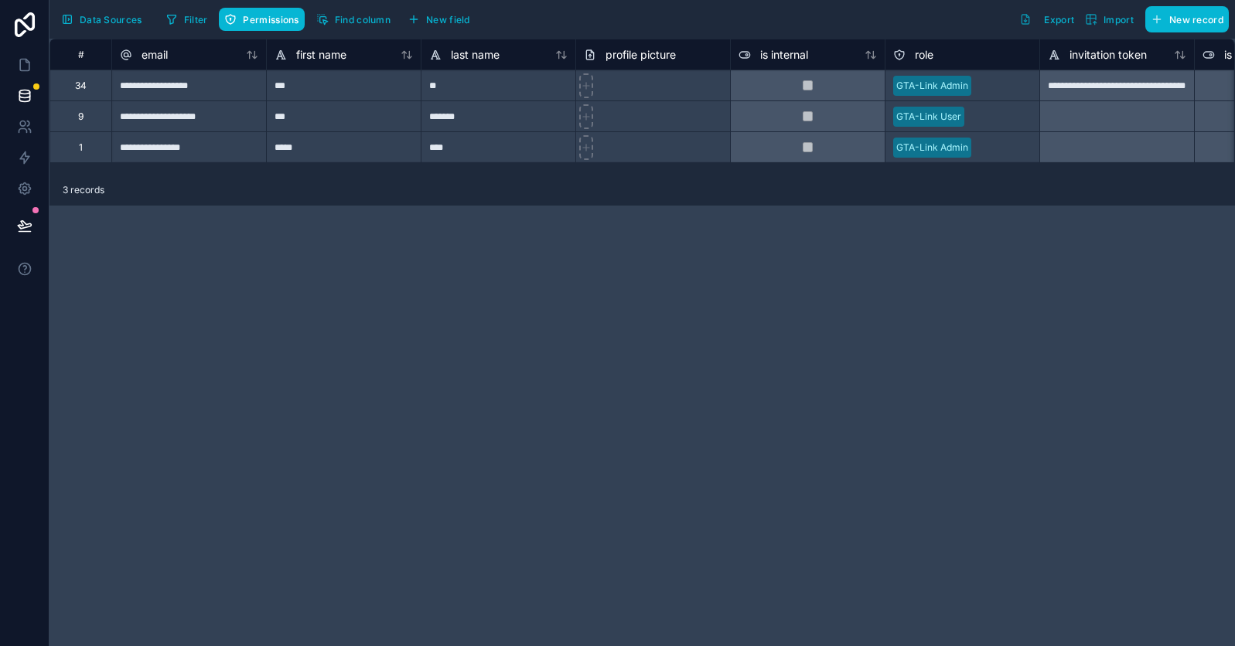
click at [118, 192] on div "3 records" at bounding box center [641, 190] width 1185 height 31
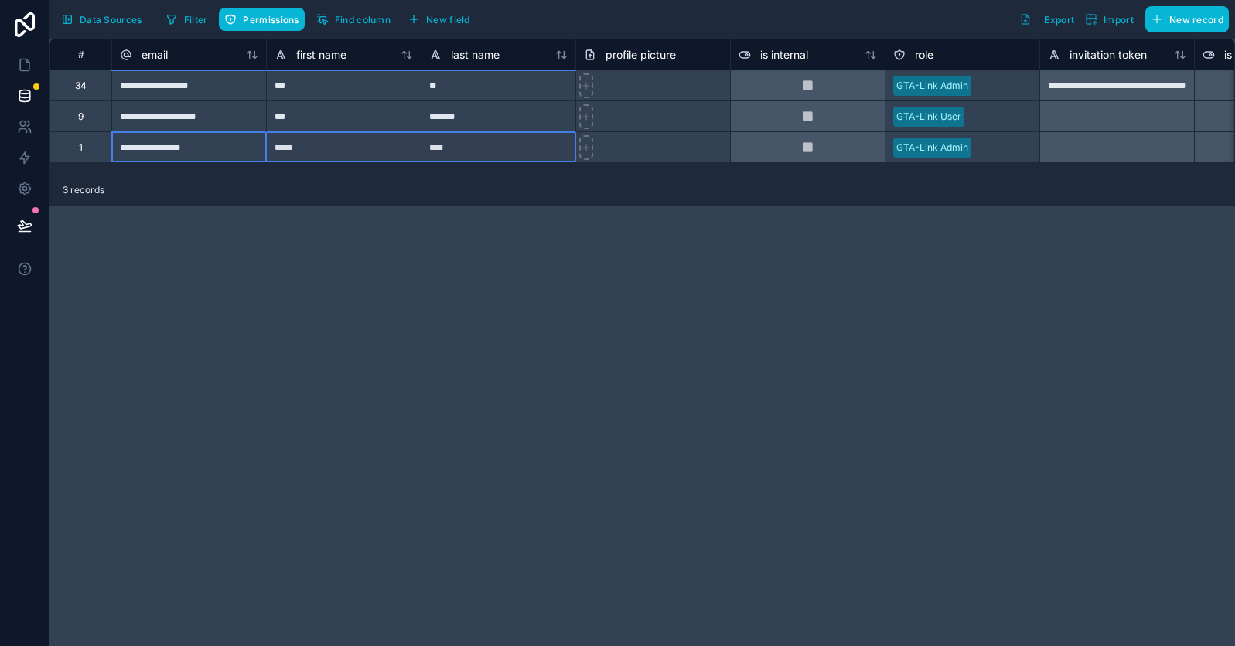
drag, startPoint x: 210, startPoint y: 159, endPoint x: 421, endPoint y: 171, distance: 210.7
click at [421, 171] on div "**********" at bounding box center [641, 107] width 1185 height 136
click at [117, 21] on span "Data Sources" at bounding box center [111, 20] width 63 height 12
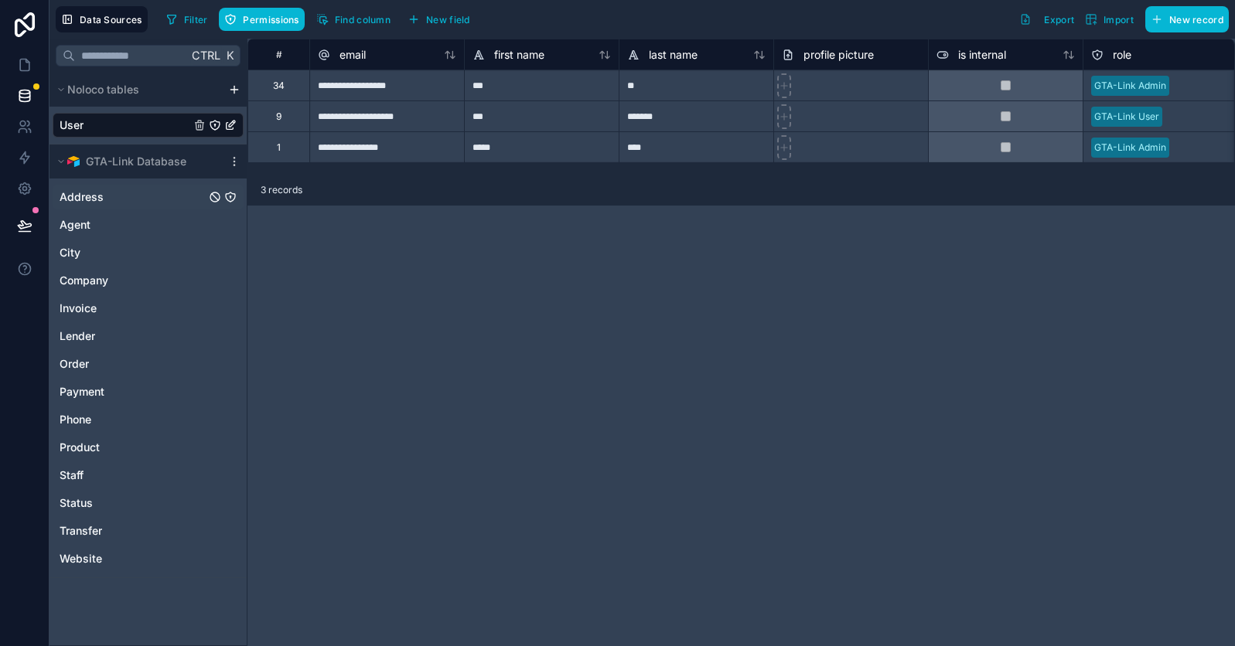
click at [104, 206] on div "Address" at bounding box center [148, 197] width 191 height 25
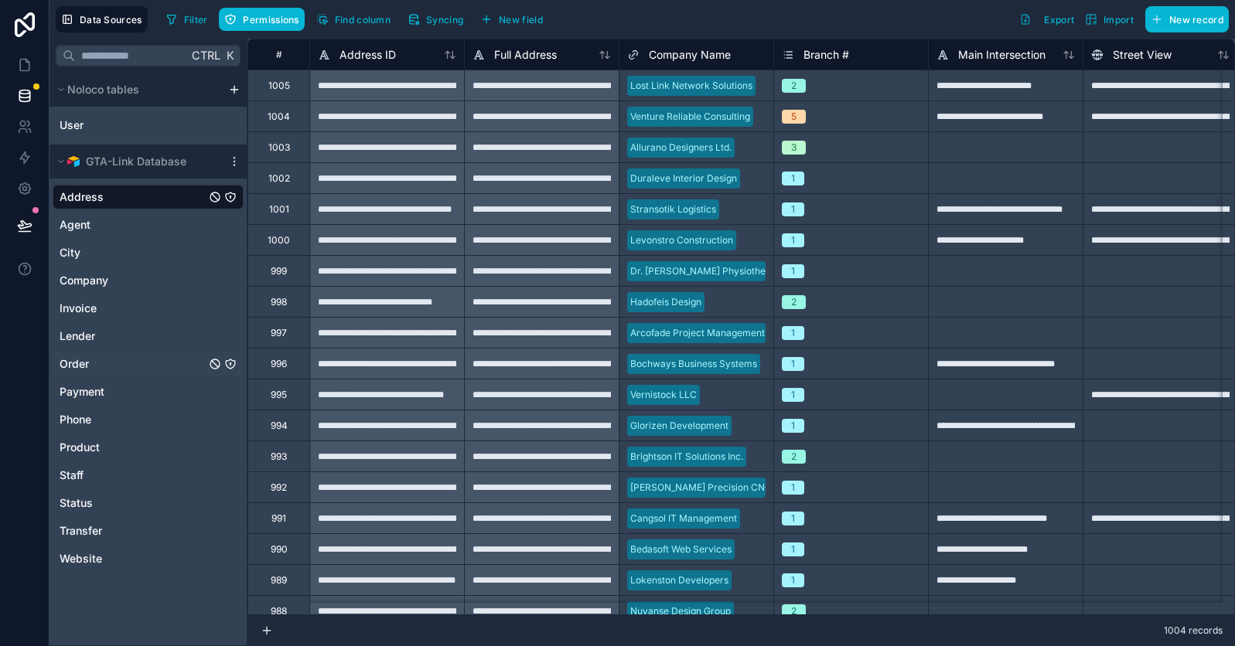
click at [79, 371] on span "Order" at bounding box center [74, 363] width 29 height 15
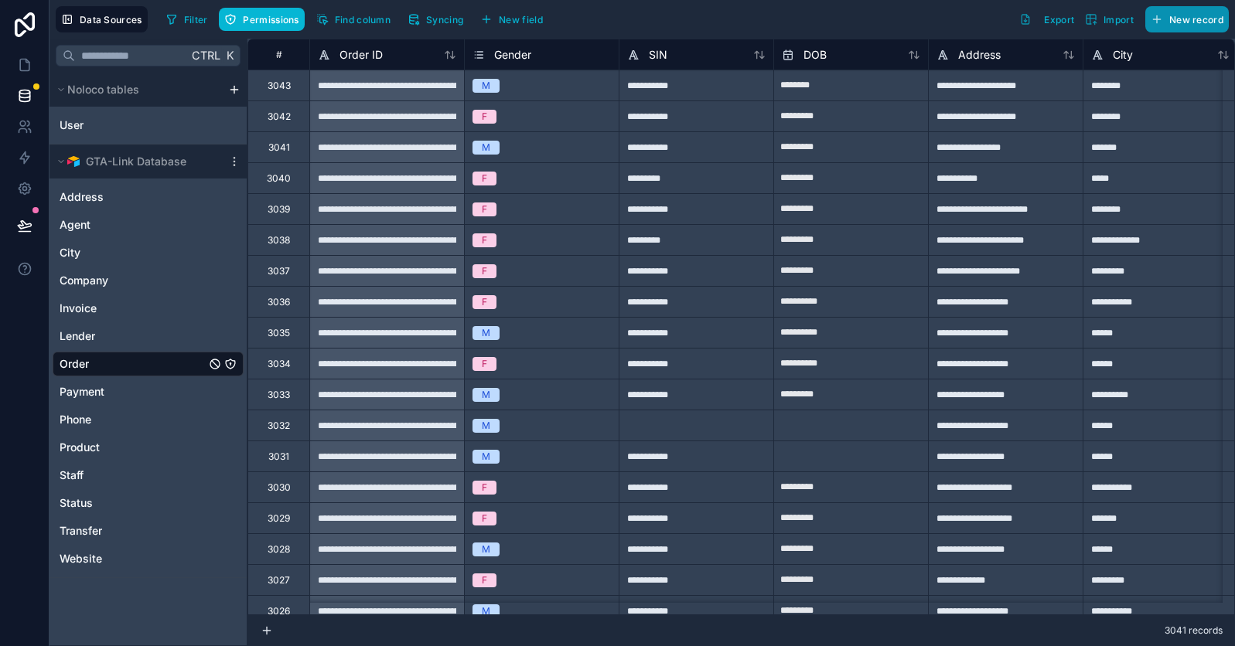
click at [1171, 20] on span "New record" at bounding box center [1196, 20] width 54 height 12
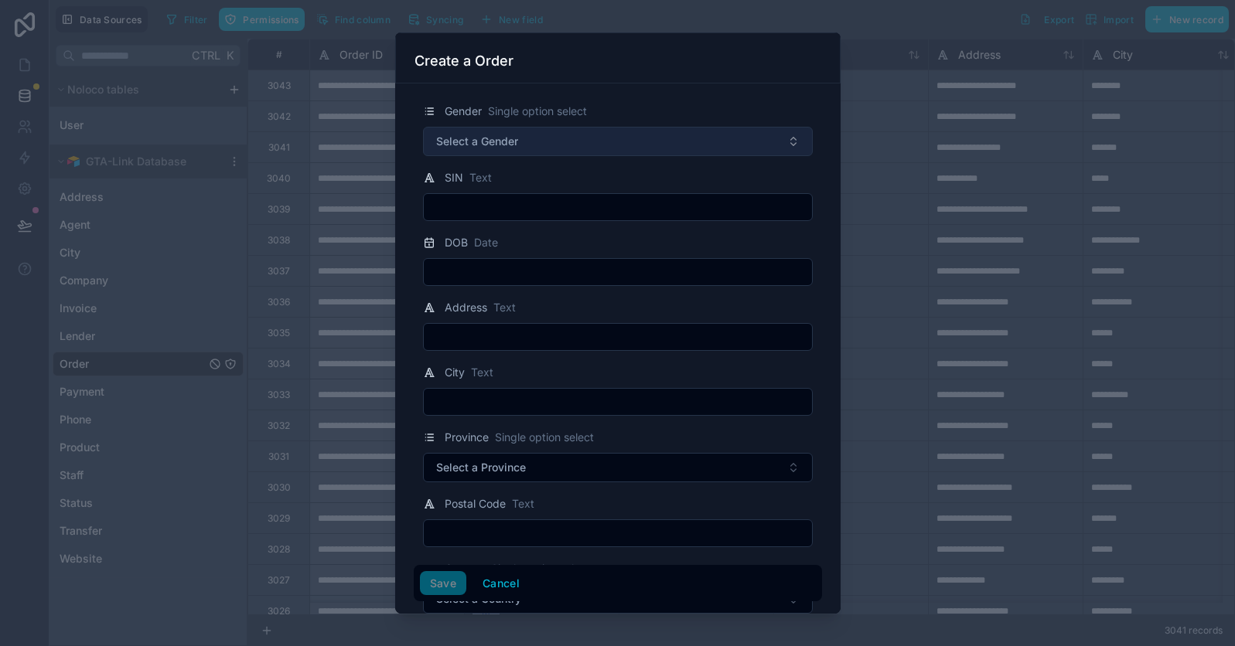
click at [578, 152] on button "Select a Gender" at bounding box center [618, 141] width 390 height 29
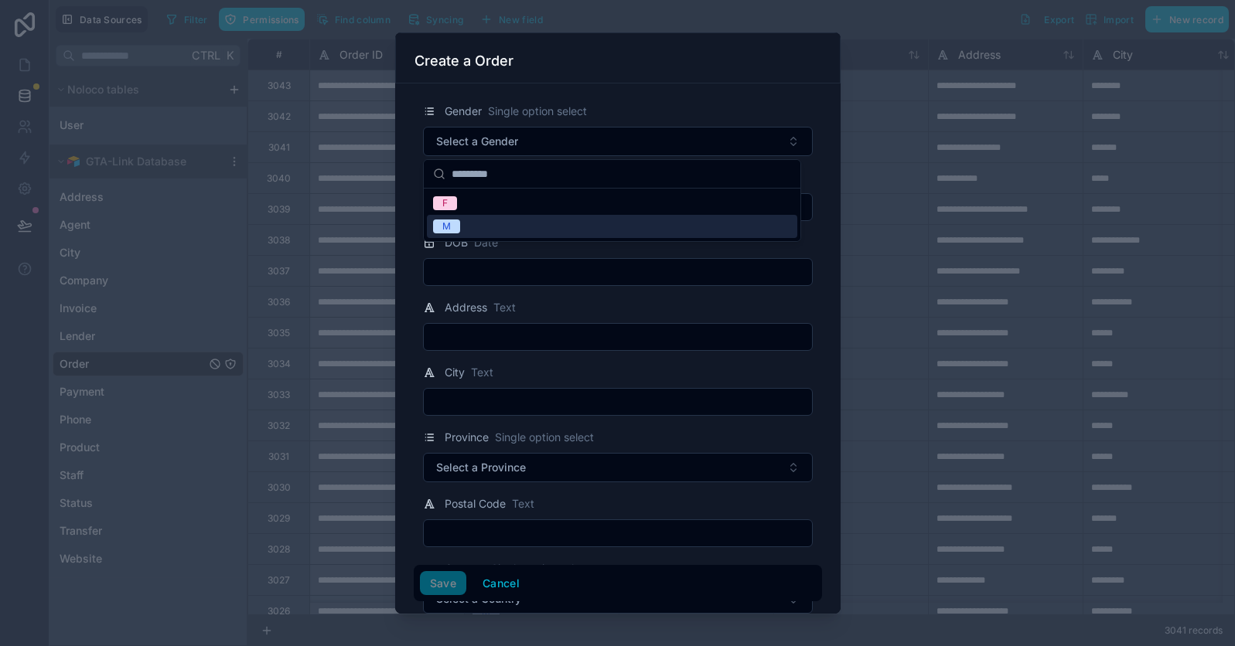
click at [530, 227] on div "M" at bounding box center [612, 226] width 370 height 23
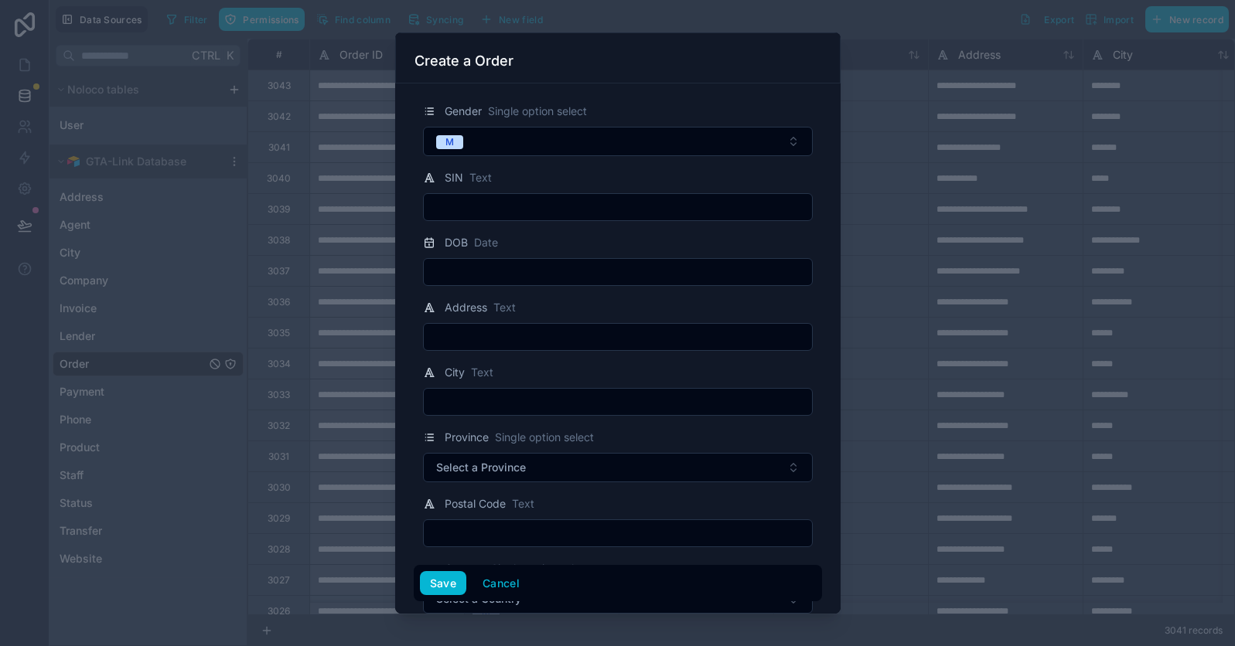
click at [533, 208] on input "text" at bounding box center [618, 207] width 388 height 22
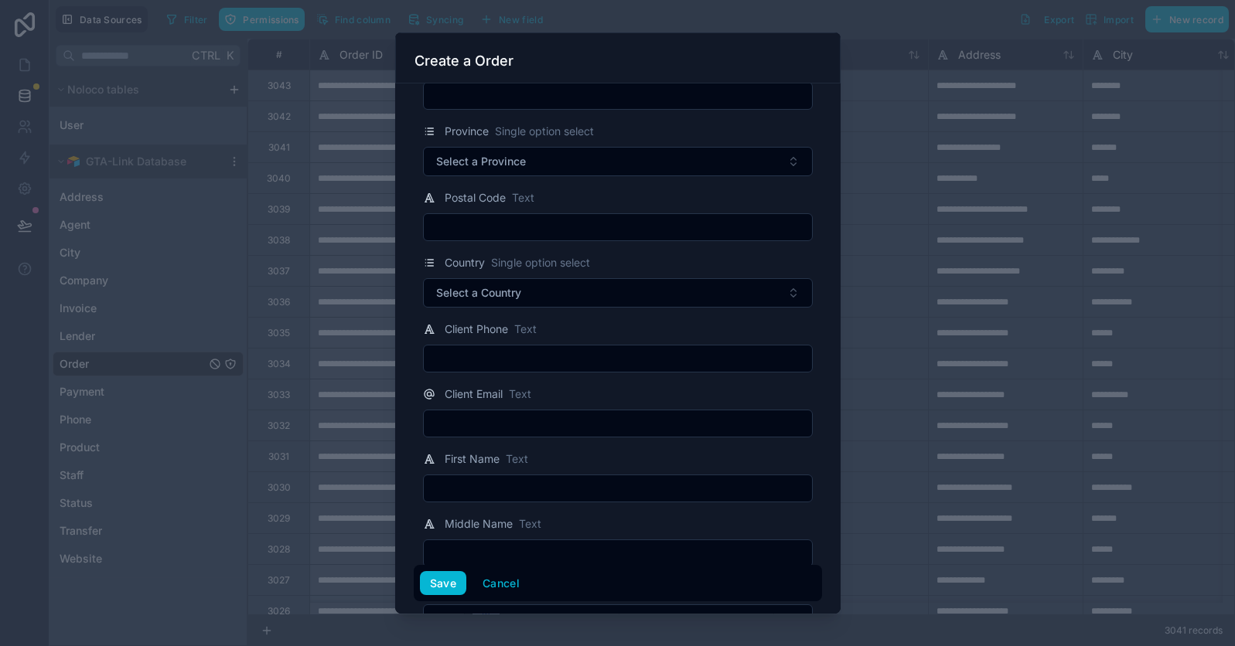
scroll to position [387, 0]
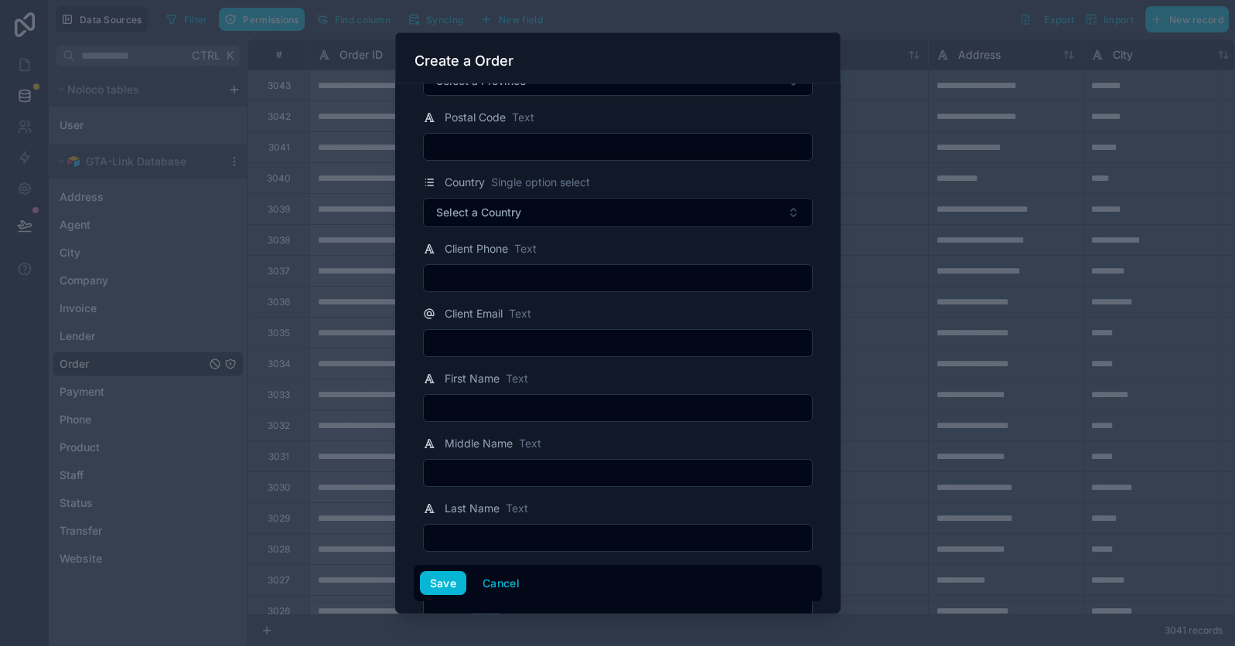
click at [549, 397] on div at bounding box center [618, 408] width 390 height 28
click at [556, 411] on input "text" at bounding box center [618, 408] width 388 height 22
type input "*"
type input "*****"
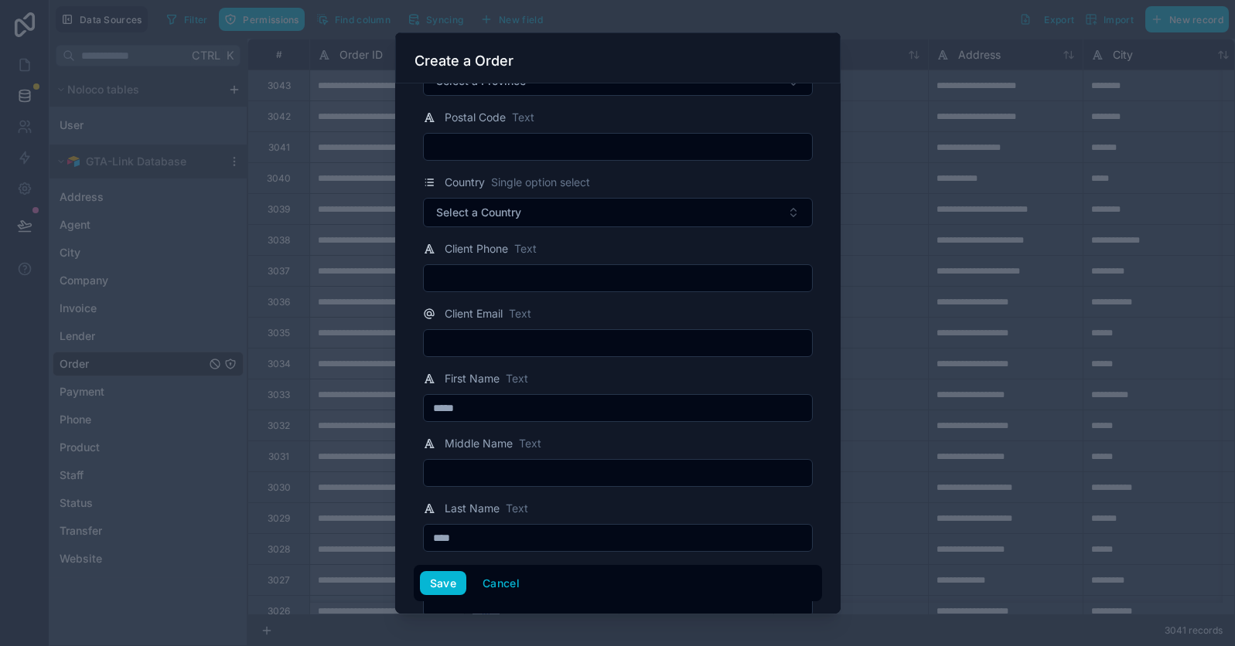
type input "****"
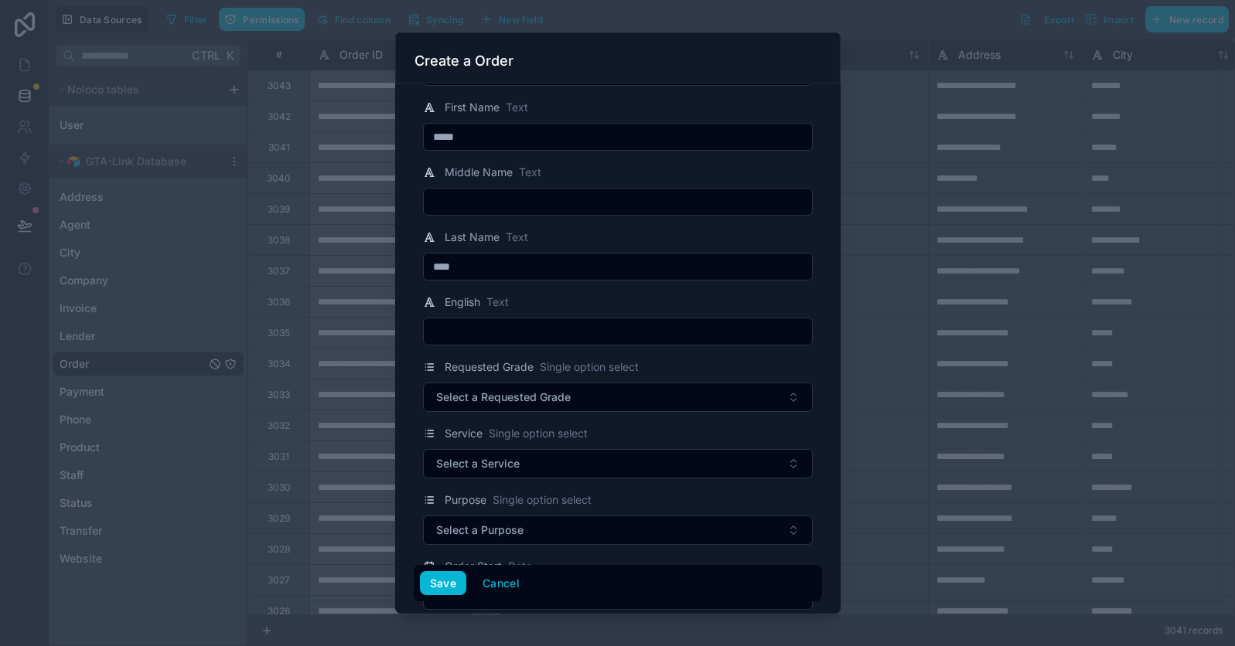
scroll to position [696, 0]
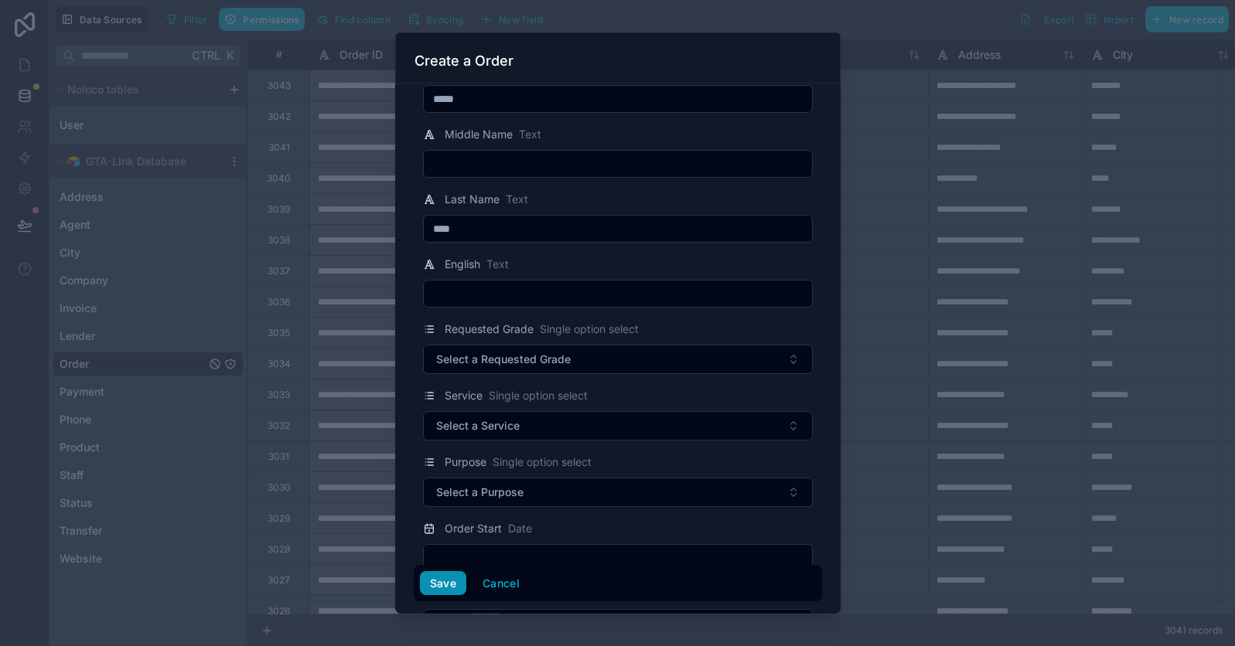
click at [445, 587] on button "Save" at bounding box center [443, 583] width 46 height 25
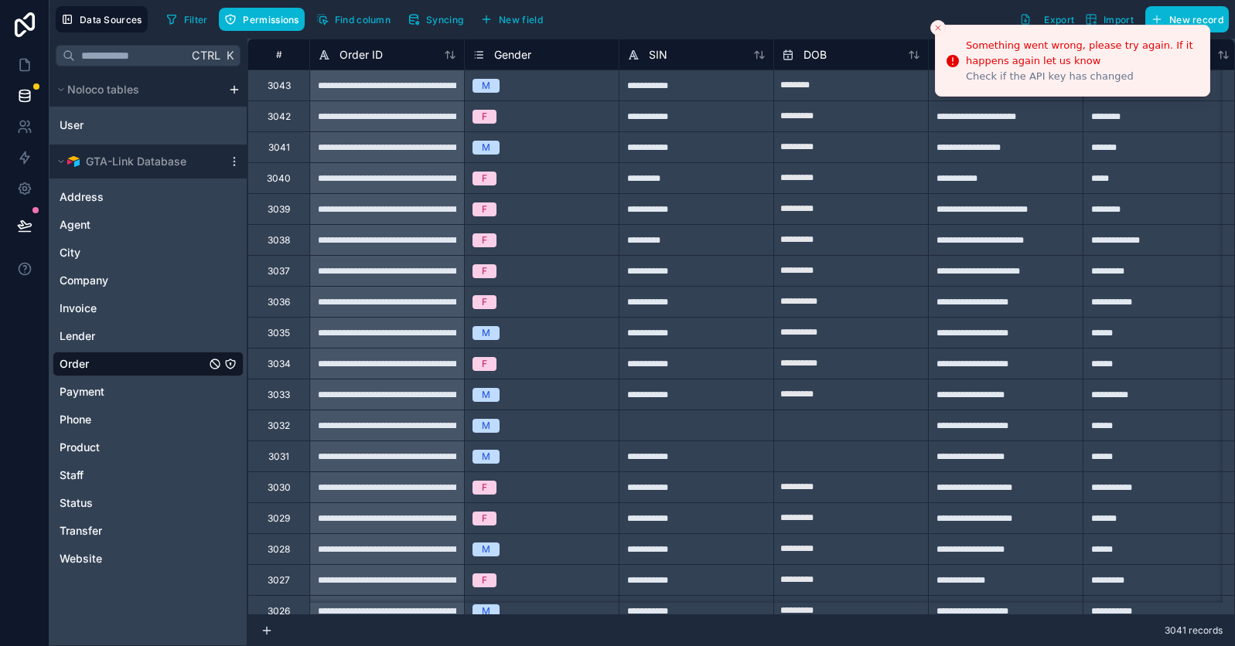
click at [937, 31] on icon "Close toast" at bounding box center [937, 27] width 9 height 9
